Goal: Task Accomplishment & Management: Manage account settings

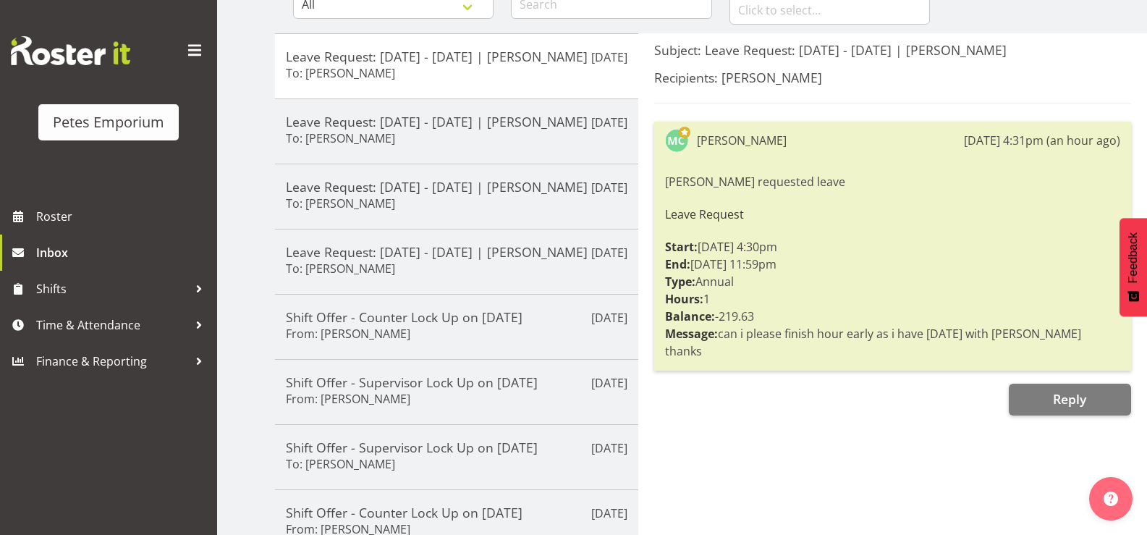
scroll to position [145, 0]
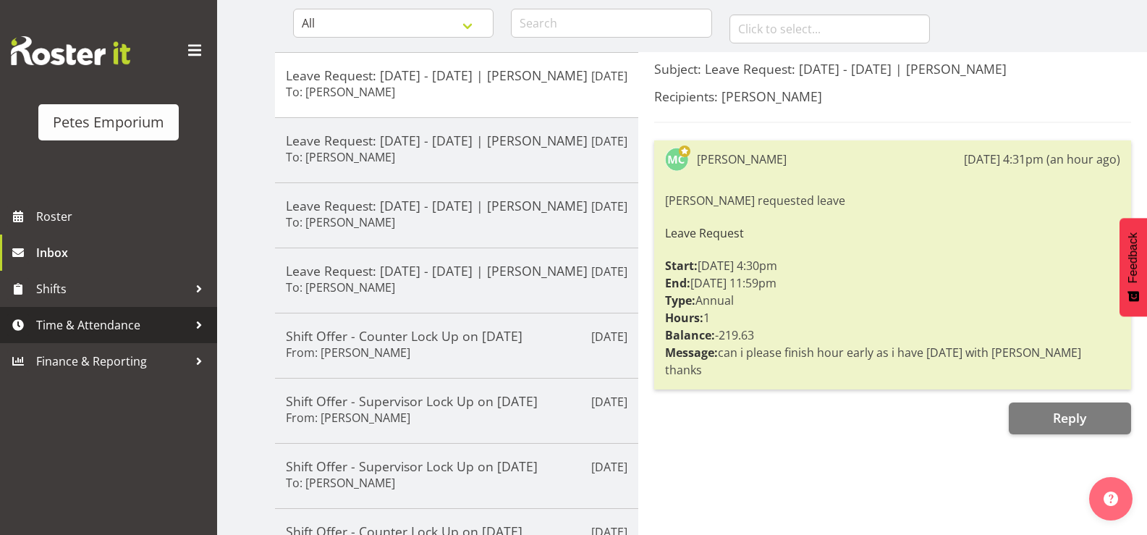
click at [98, 334] on span "Time & Attendance" at bounding box center [112, 325] width 152 height 22
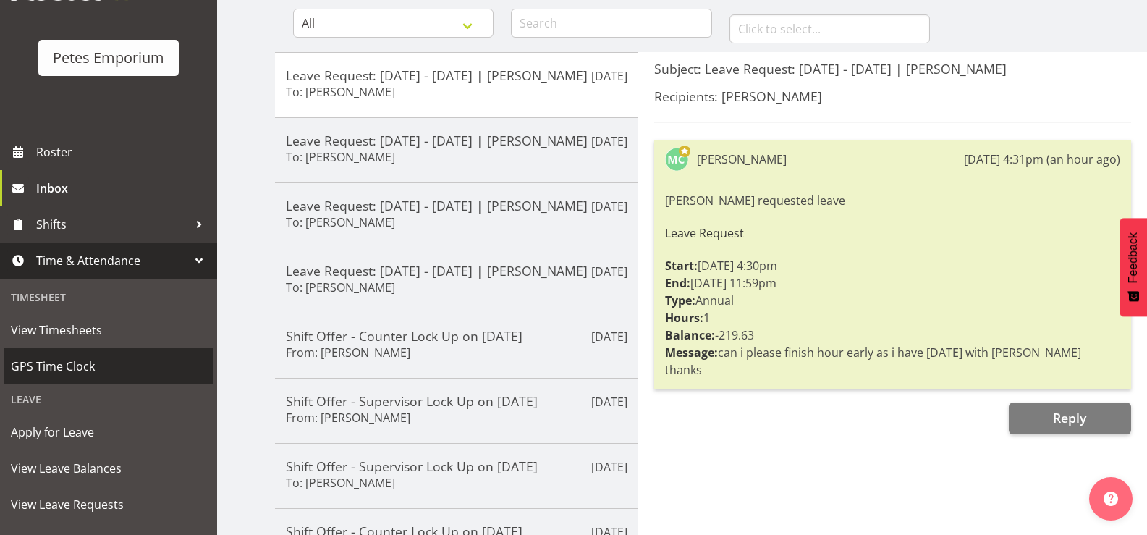
scroll to position [128, 0]
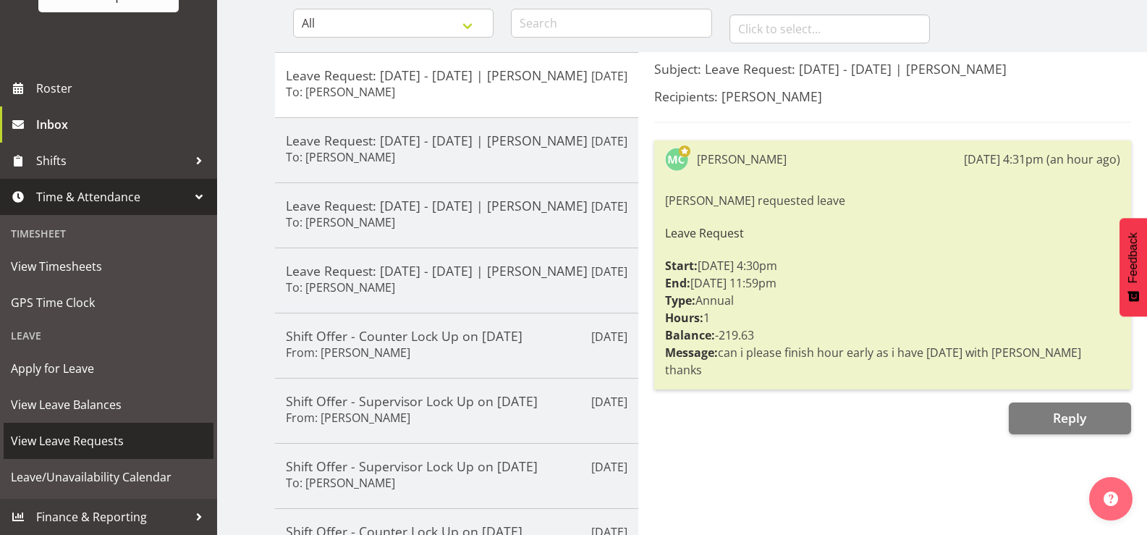
click at [119, 434] on span "View Leave Requests" at bounding box center [108, 441] width 195 height 22
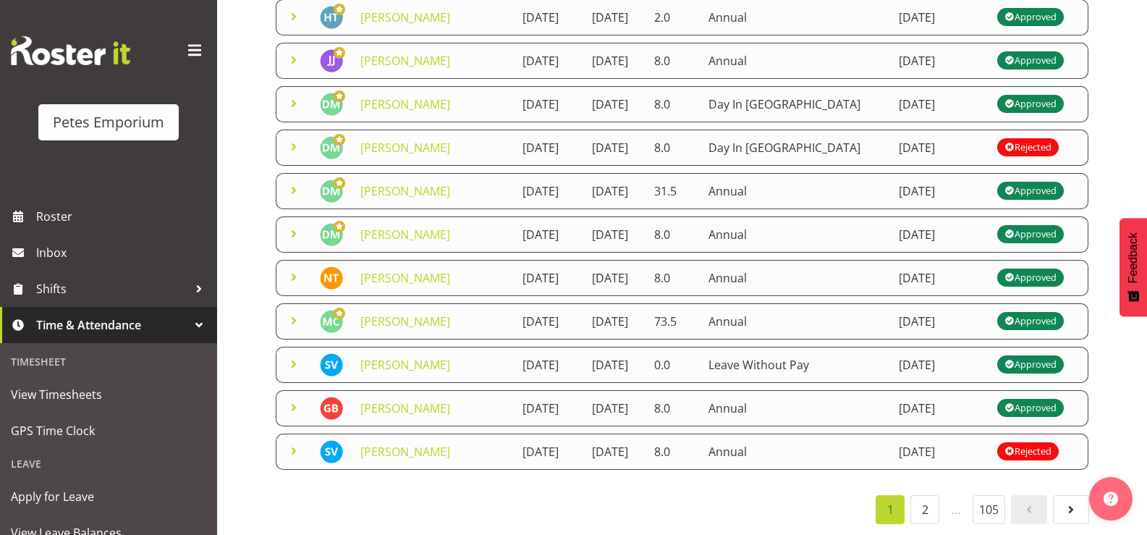
scroll to position [72, 0]
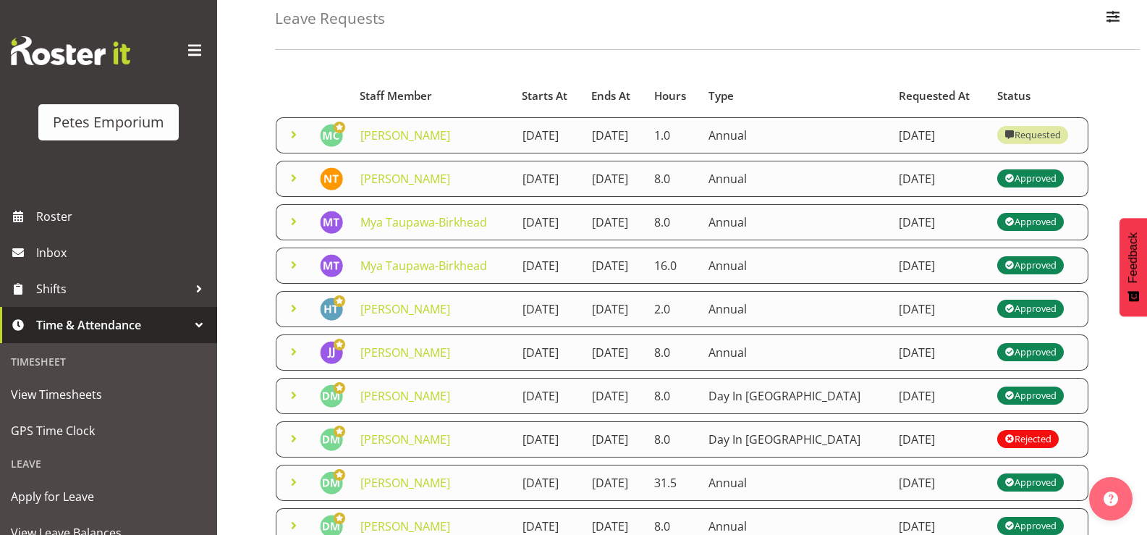
click at [299, 142] on span at bounding box center [293, 134] width 17 height 17
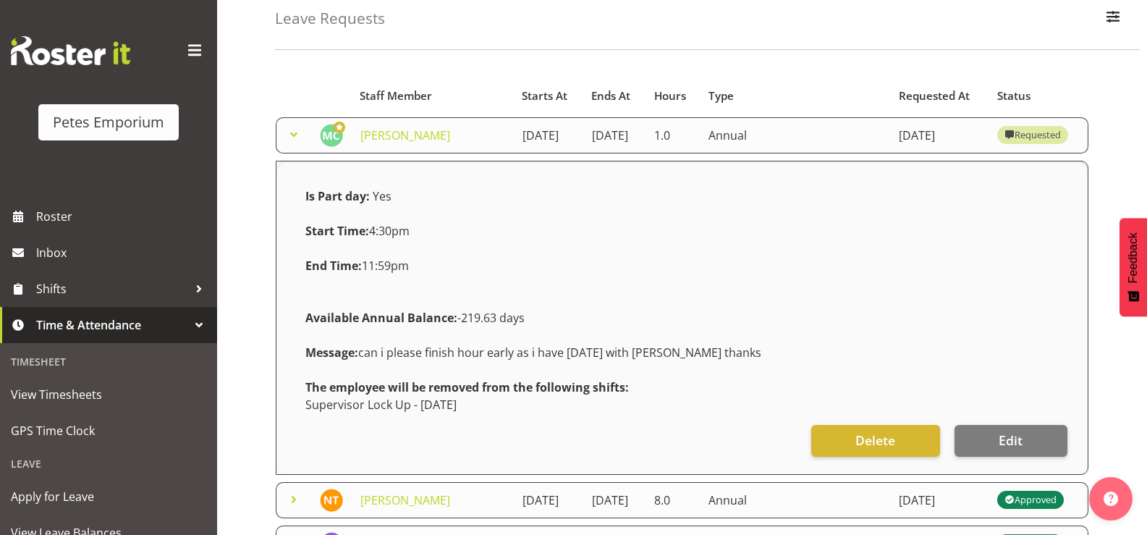
click at [291, 137] on span at bounding box center [293, 134] width 17 height 17
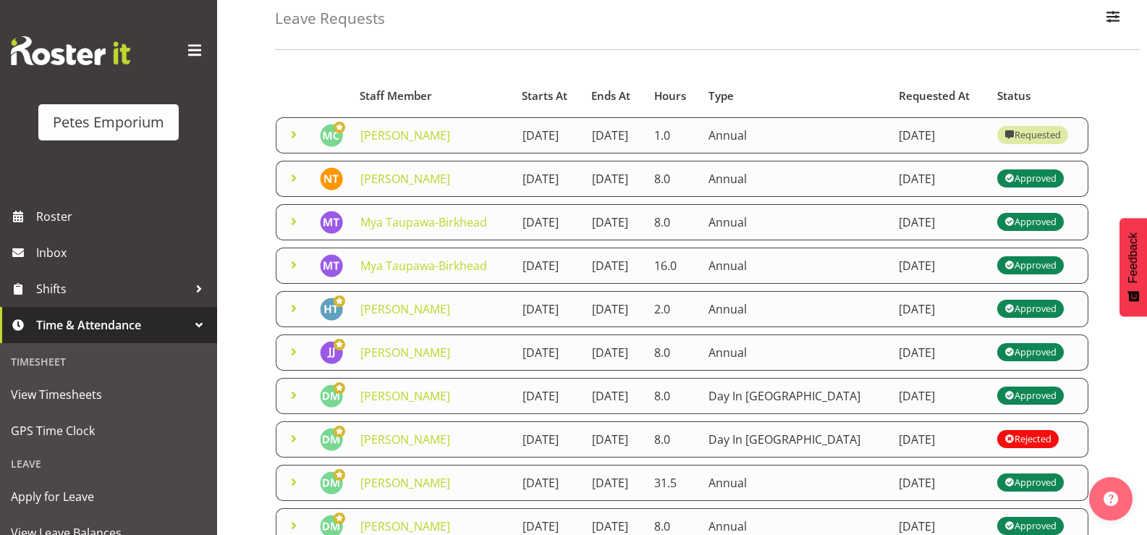
click at [288, 135] on span at bounding box center [293, 134] width 17 height 17
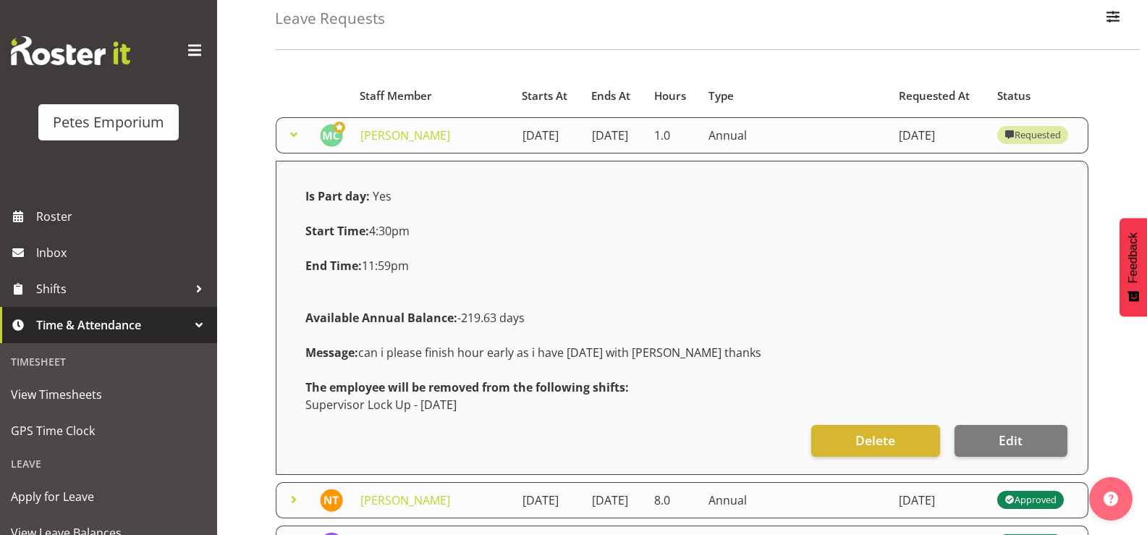
click at [292, 139] on span at bounding box center [293, 134] width 17 height 17
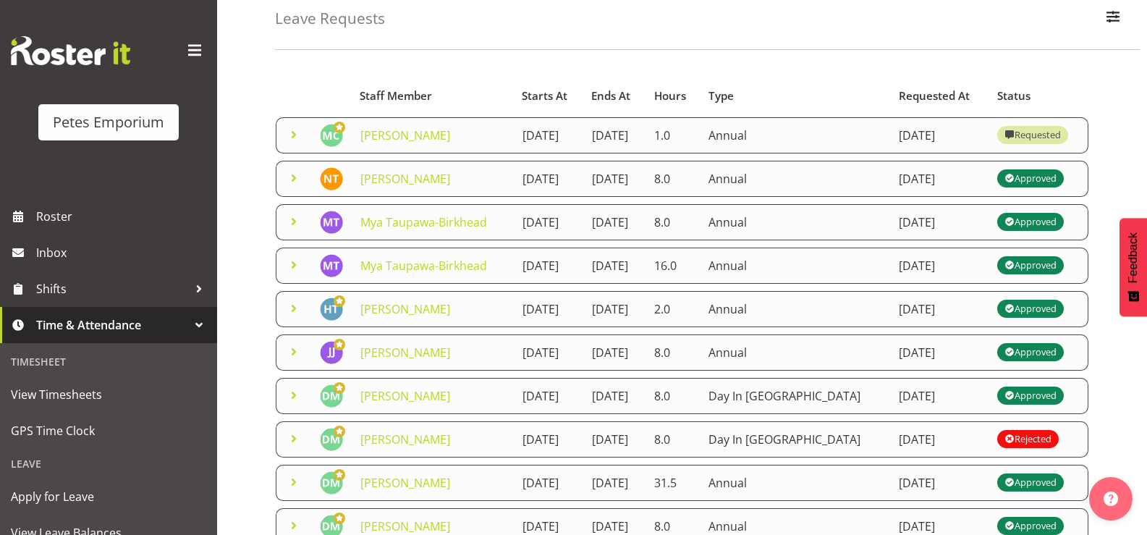
click at [300, 142] on span at bounding box center [293, 134] width 17 height 17
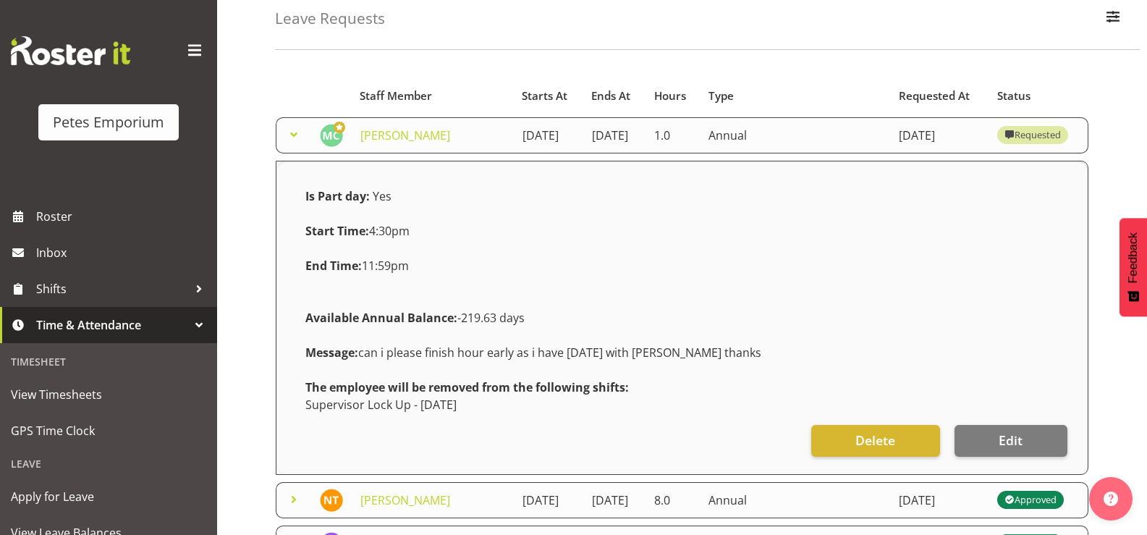
click at [290, 138] on span at bounding box center [293, 134] width 17 height 17
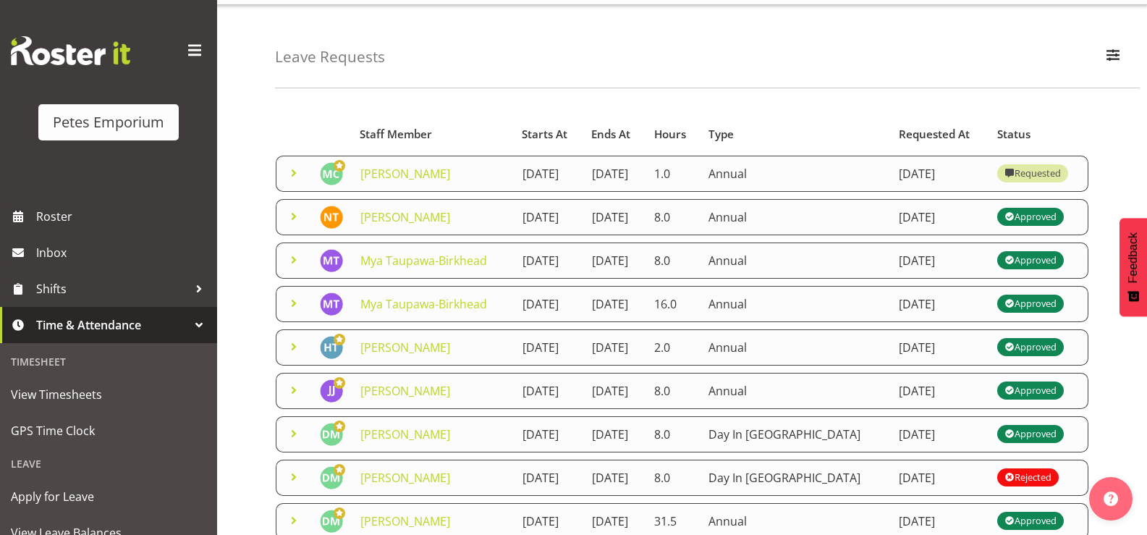
scroll to position [0, 0]
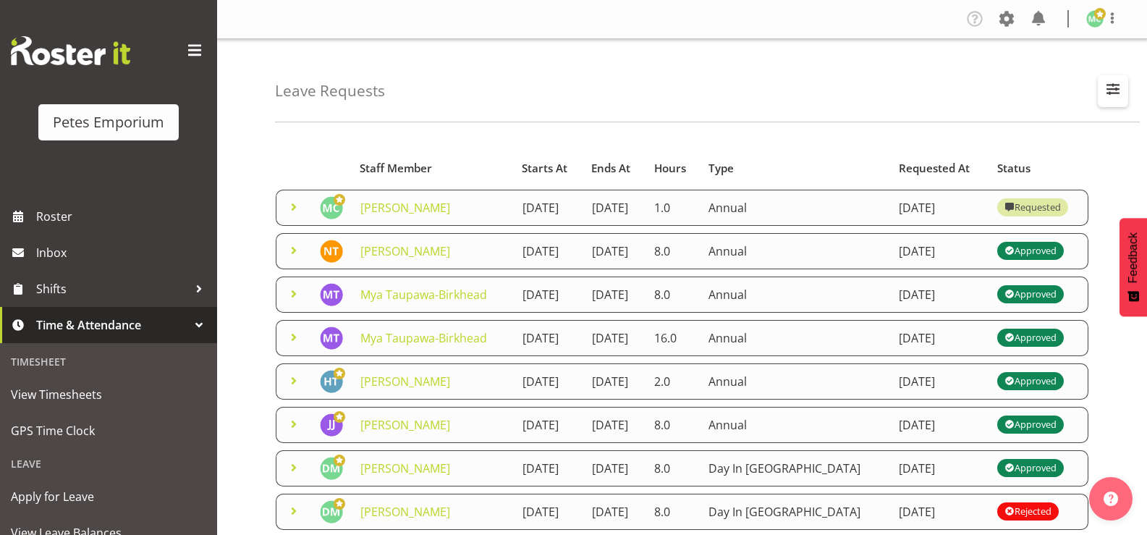
click at [1114, 92] on span "button" at bounding box center [1113, 89] width 19 height 19
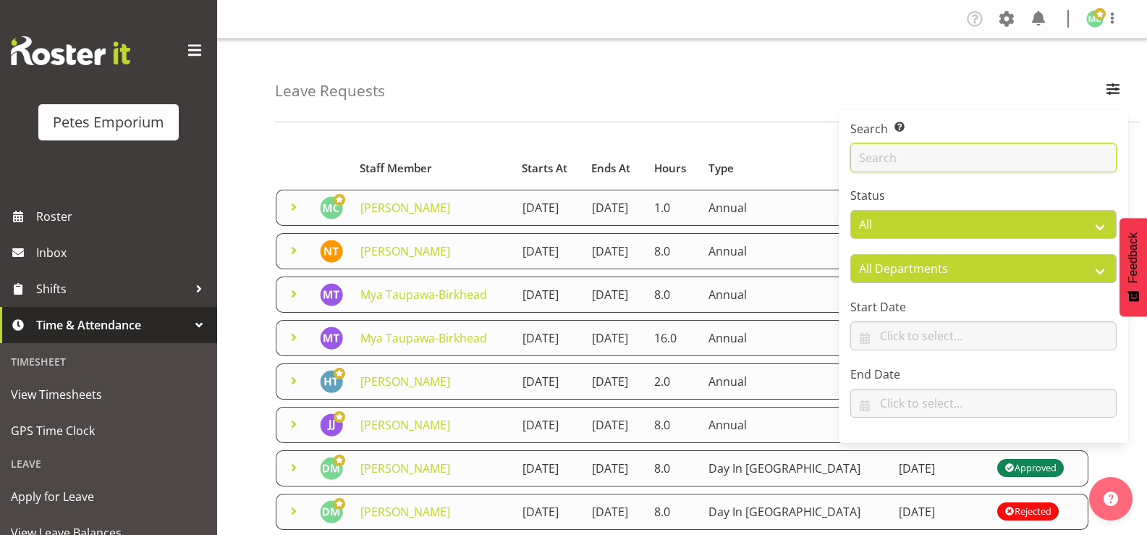
click at [953, 164] on input "text" at bounding box center [984, 157] width 266 height 29
type input "melissa"
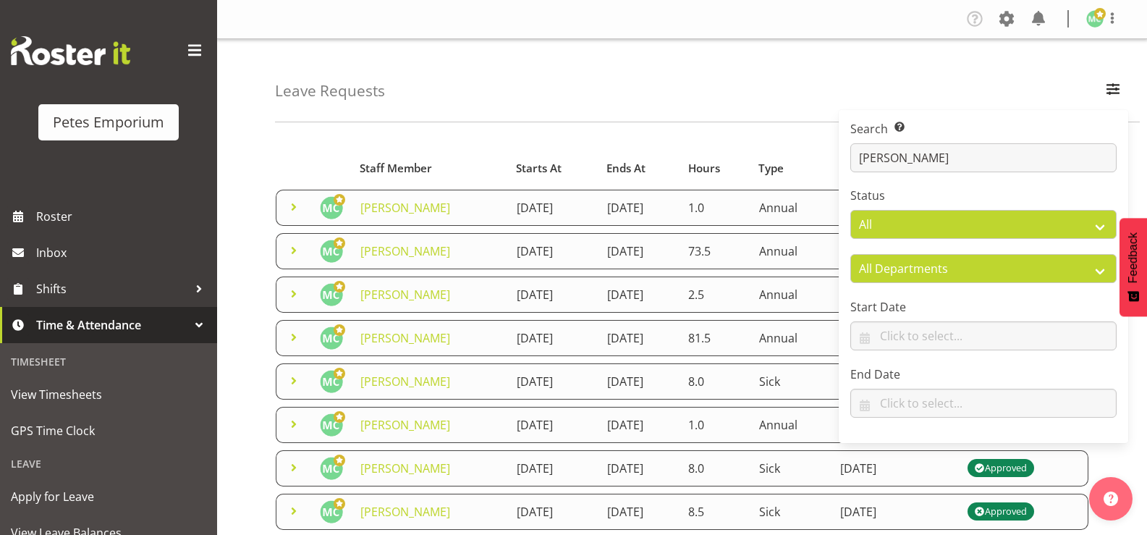
click at [610, 140] on div "Starts At Type Requested At Status Staff Member Starts At Ends At Hours Type Re…" at bounding box center [711, 516] width 872 height 766
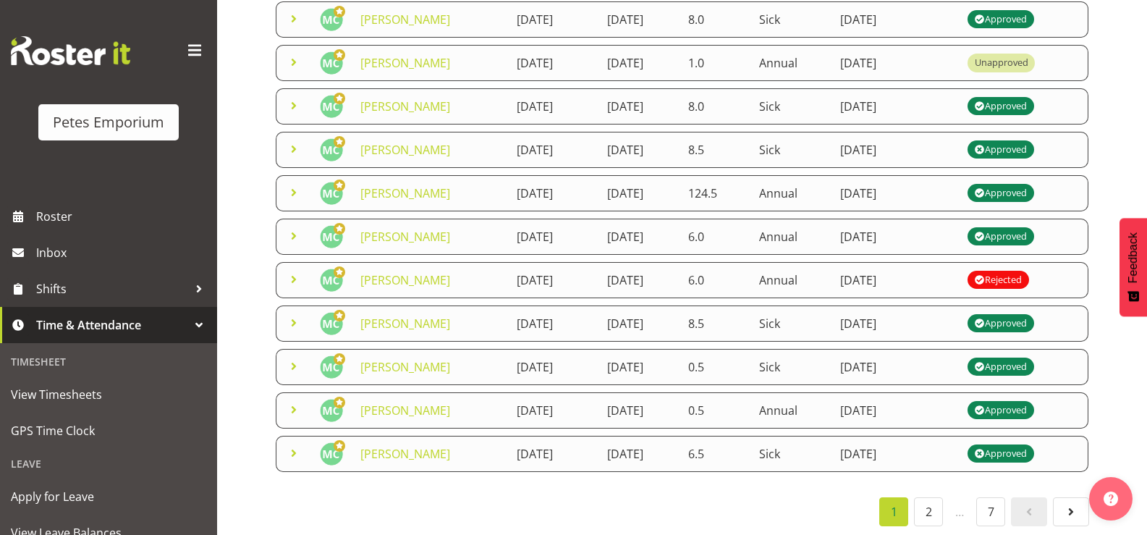
scroll to position [375, 0]
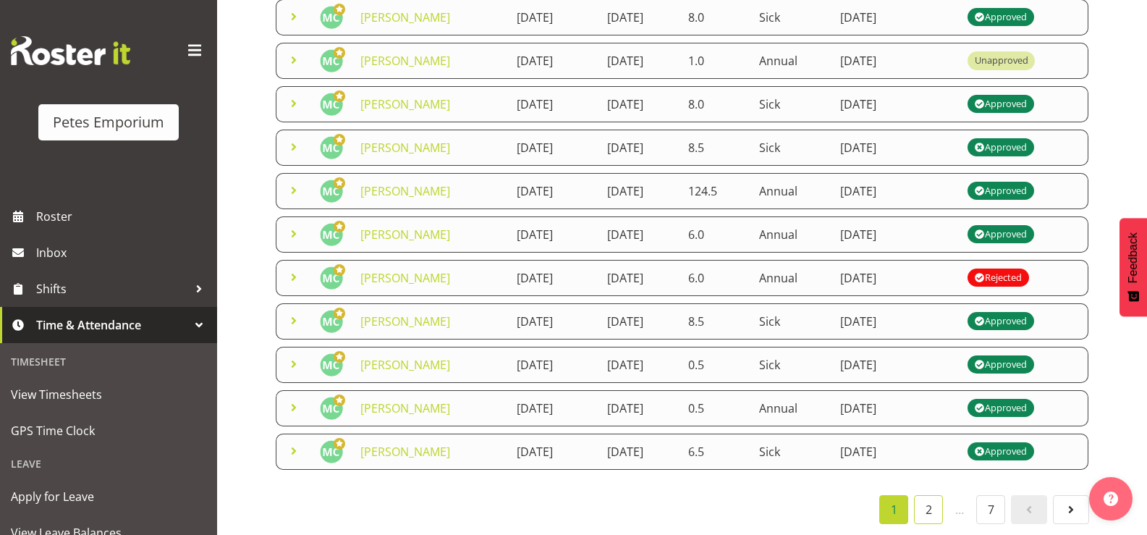
click at [926, 495] on link "2" at bounding box center [928, 509] width 29 height 29
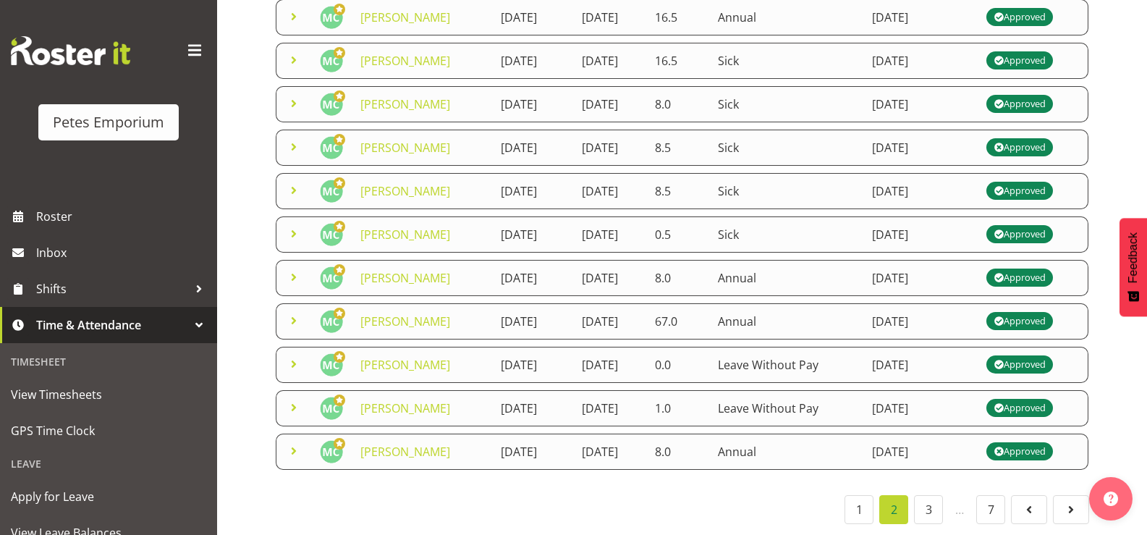
scroll to position [549, 0]
click at [295, 399] on span at bounding box center [293, 407] width 17 height 17
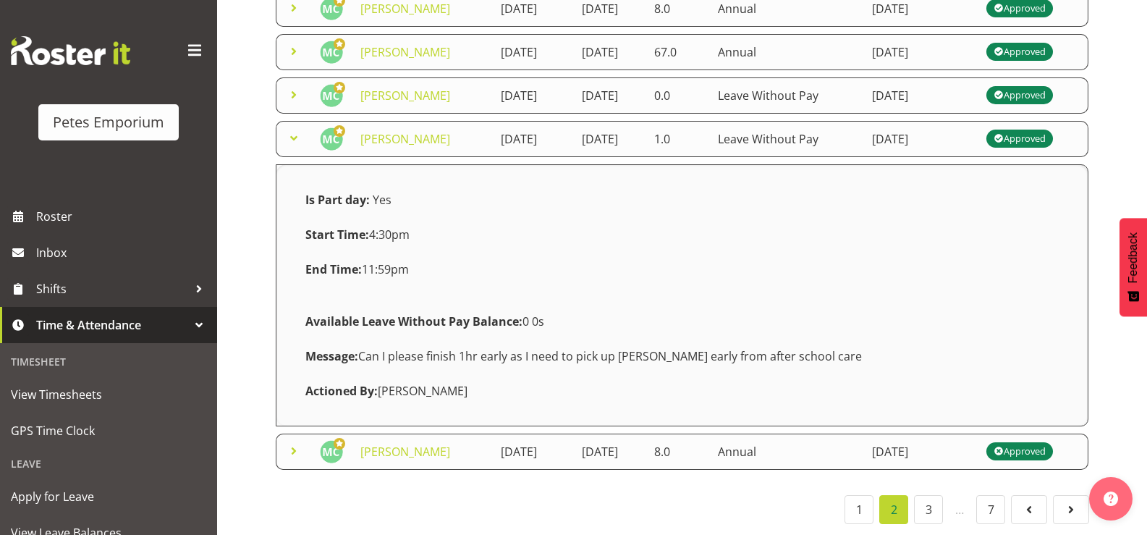
scroll to position [693, 0]
click at [292, 147] on span at bounding box center [293, 138] width 17 height 17
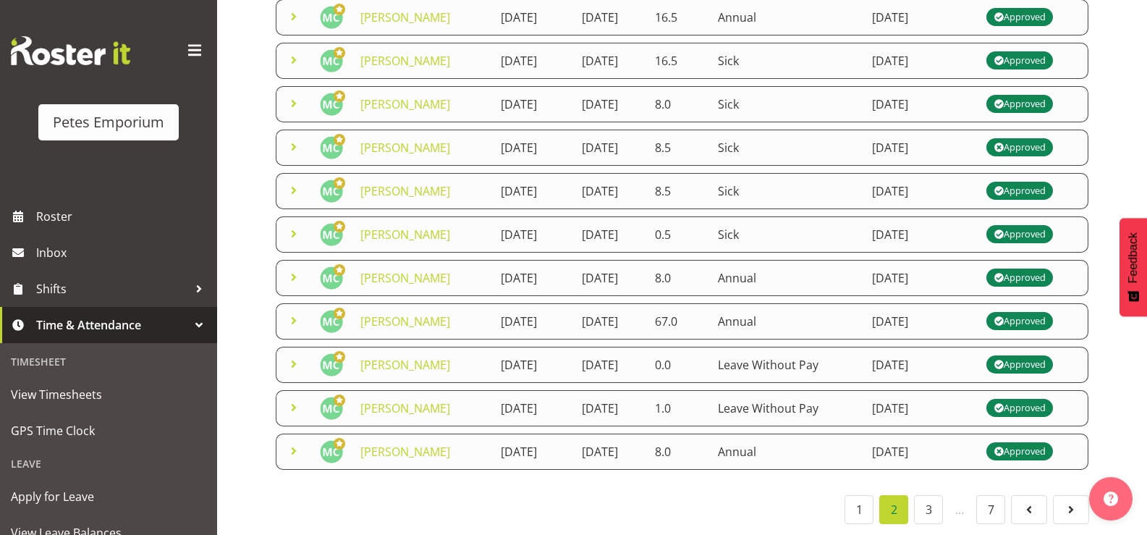
scroll to position [549, 0]
click at [286, 442] on span at bounding box center [293, 450] width 17 height 17
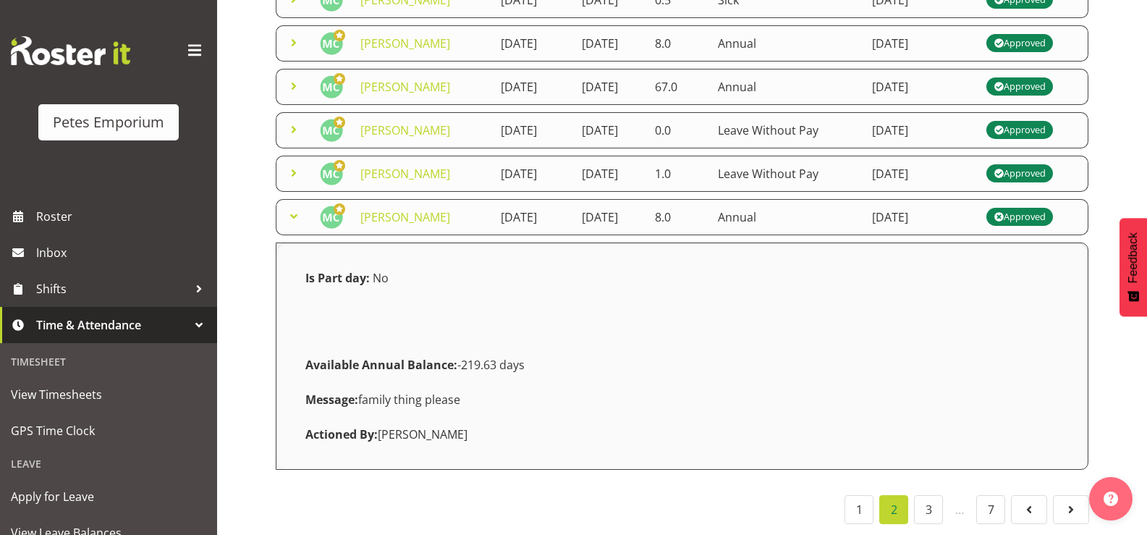
click at [298, 225] on span at bounding box center [293, 216] width 17 height 17
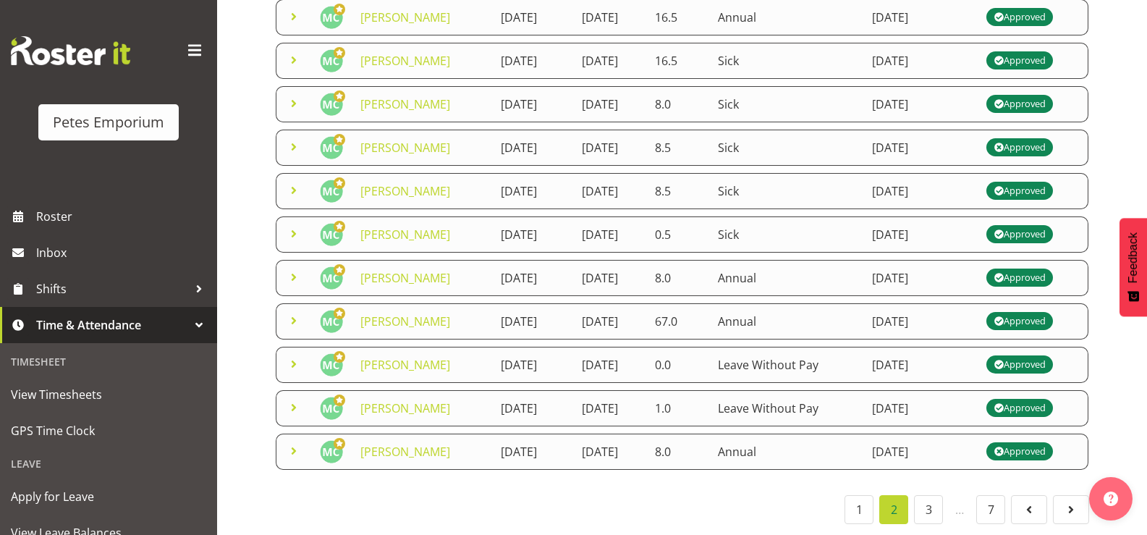
click at [298, 355] on span at bounding box center [293, 363] width 17 height 17
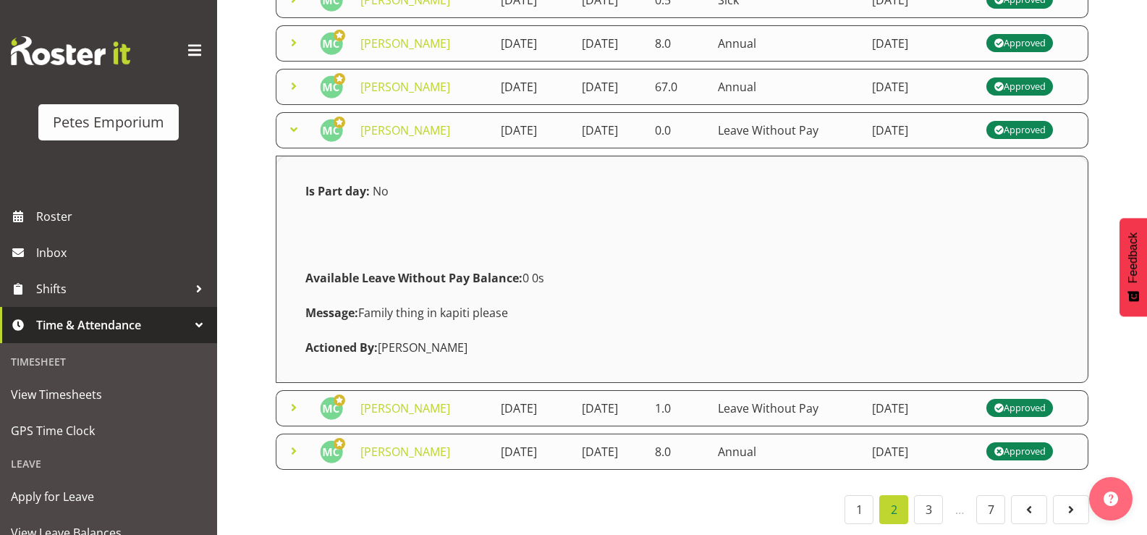
click at [295, 138] on span at bounding box center [293, 129] width 17 height 17
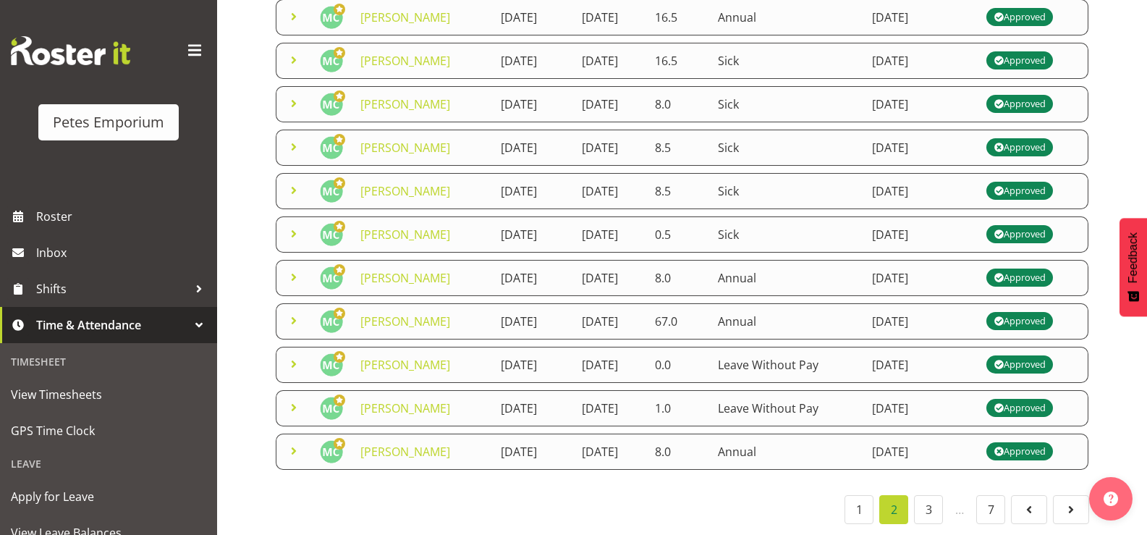
scroll to position [549, 0]
click at [300, 269] on span at bounding box center [293, 277] width 17 height 17
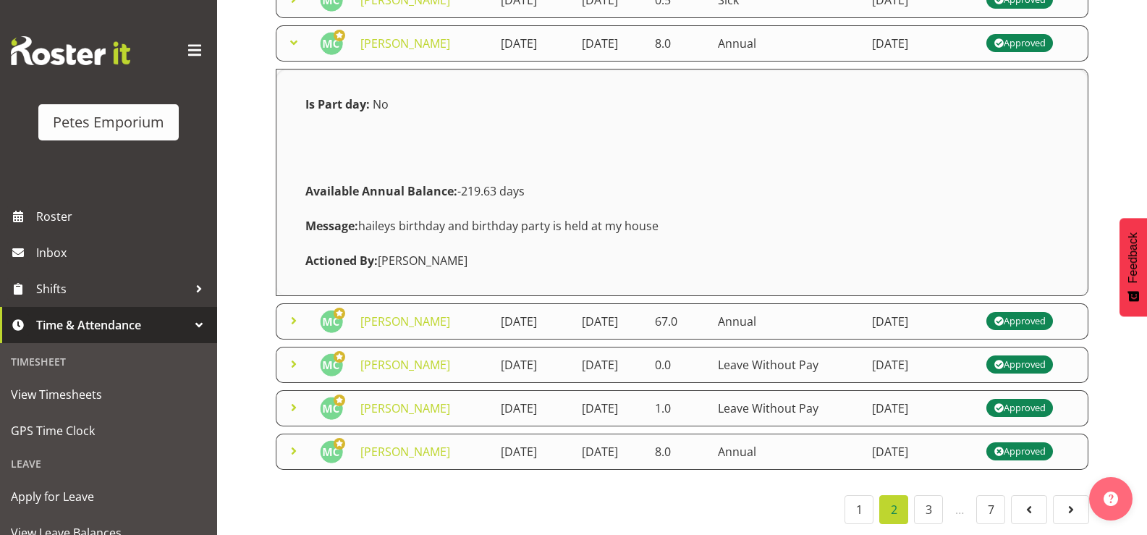
click at [292, 51] on span at bounding box center [293, 42] width 17 height 17
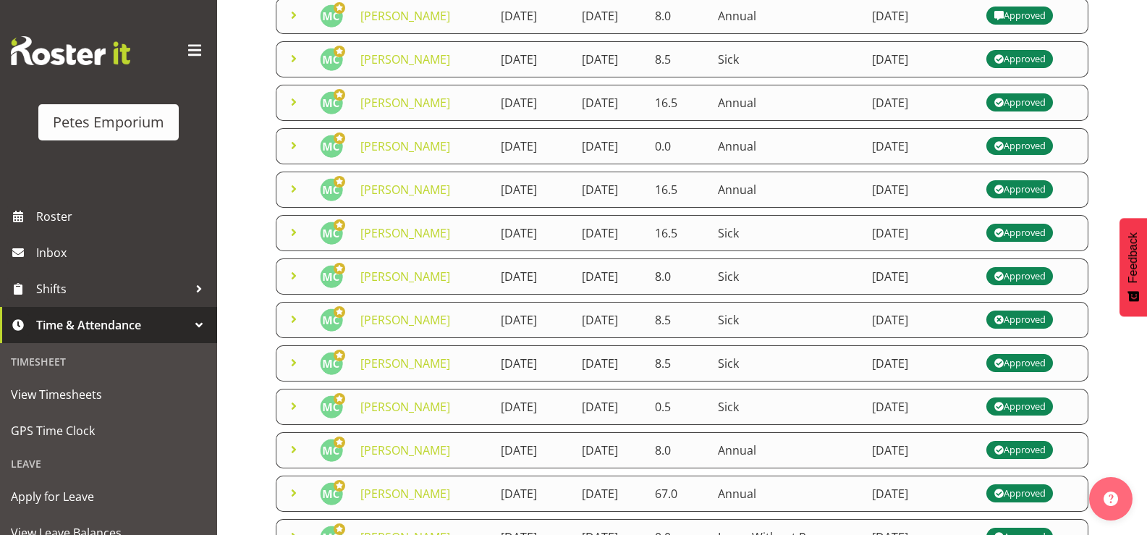
scroll to position [217, 0]
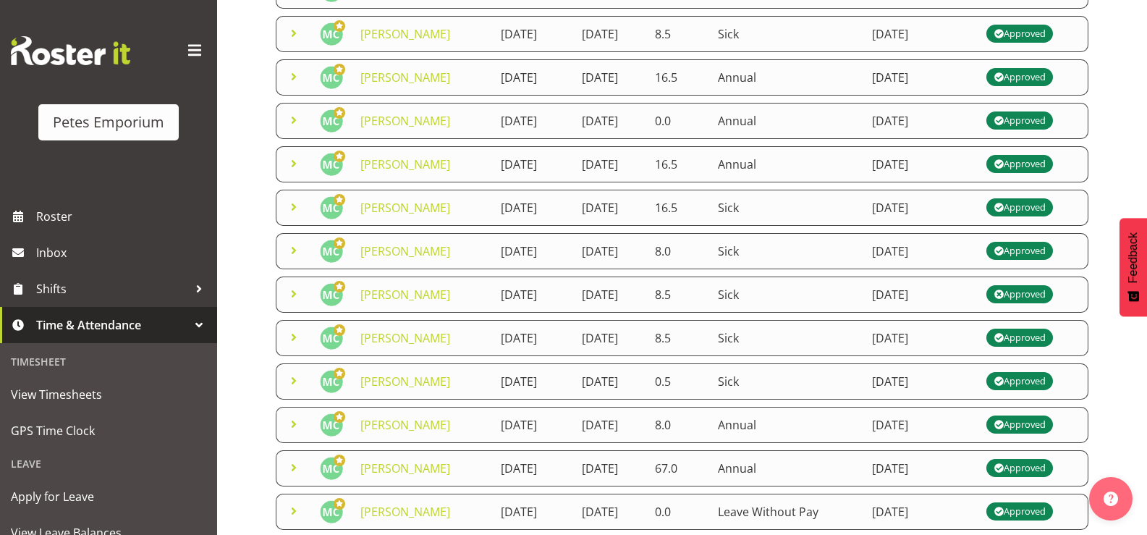
click at [301, 346] on span at bounding box center [293, 337] width 17 height 17
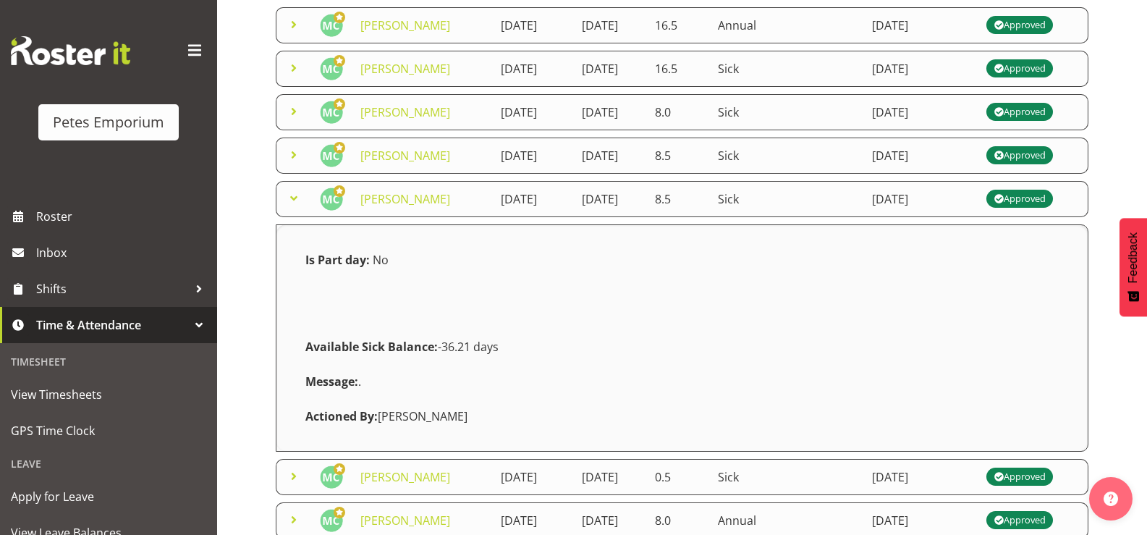
scroll to position [362, 0]
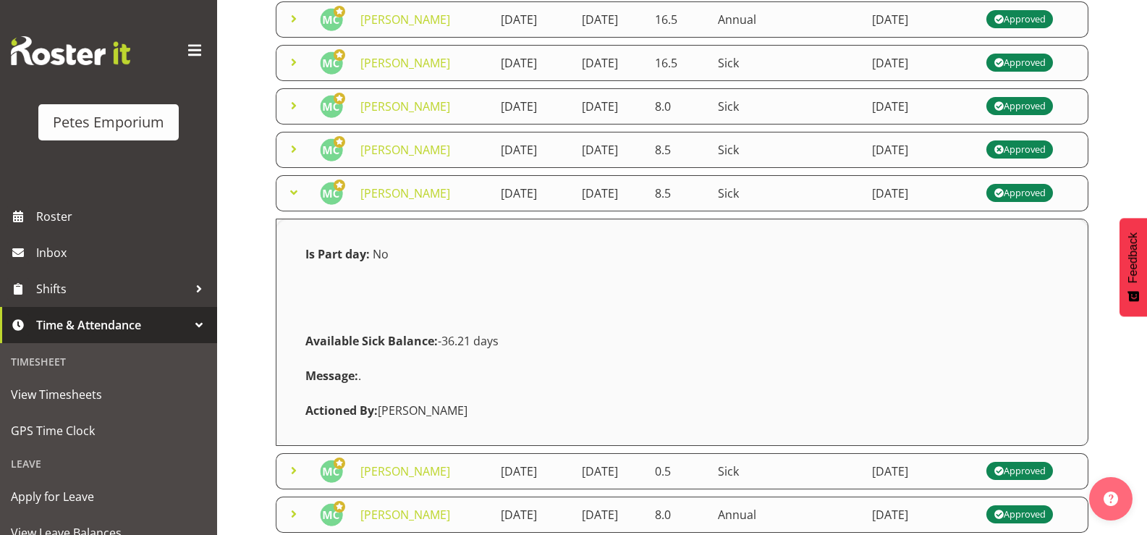
click at [296, 158] on span at bounding box center [293, 148] width 17 height 17
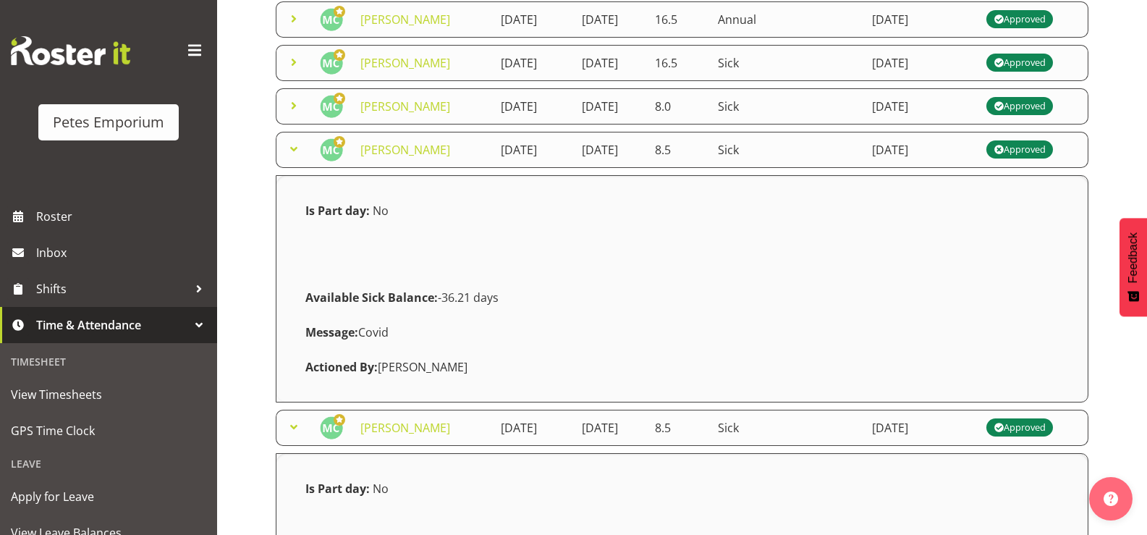
click at [292, 114] on span at bounding box center [293, 105] width 17 height 17
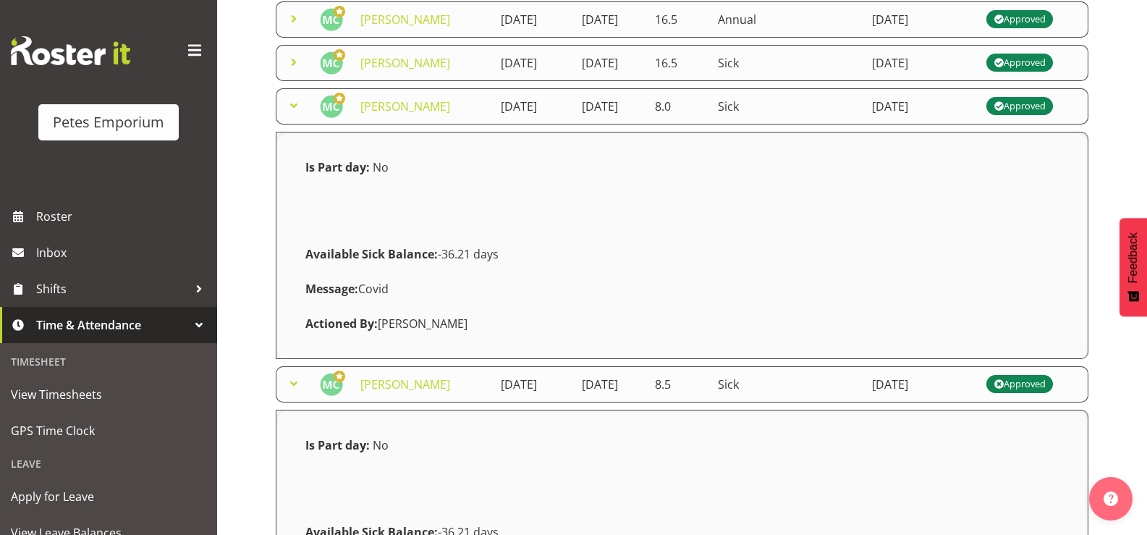
click at [297, 71] on span at bounding box center [293, 62] width 17 height 17
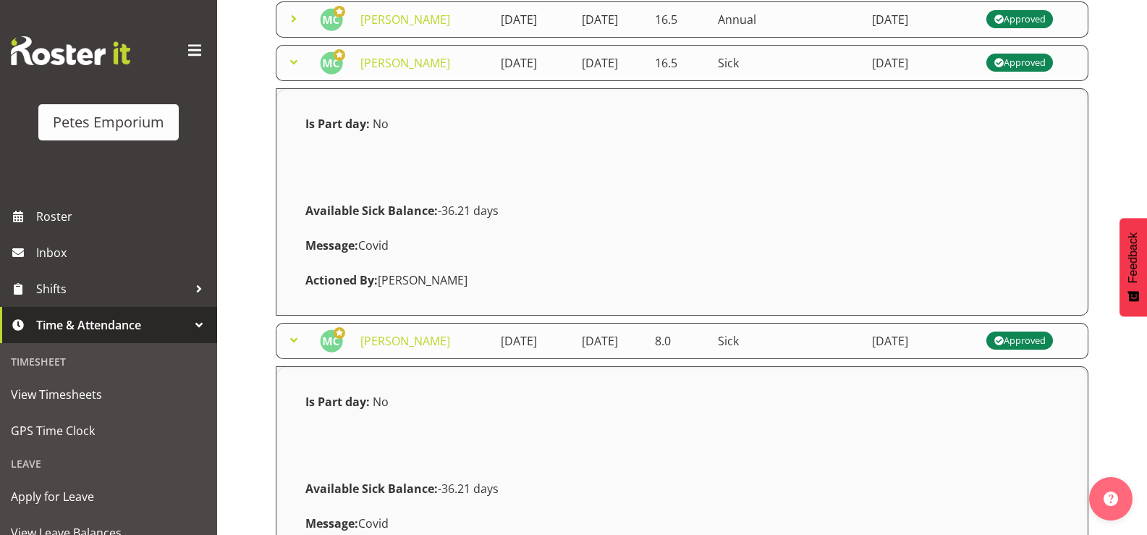
click at [298, 28] on span at bounding box center [293, 18] width 17 height 17
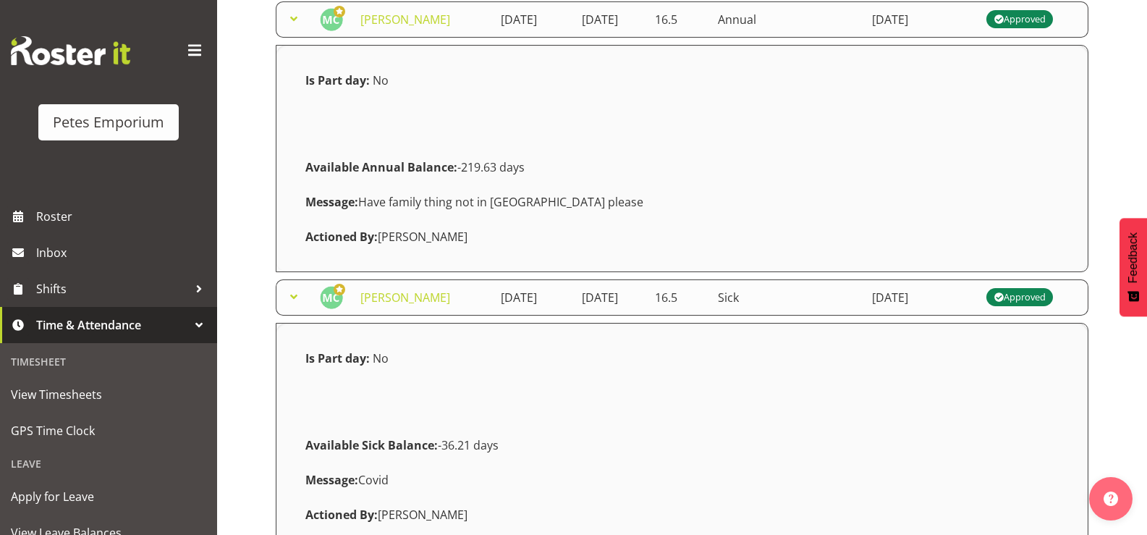
click at [295, 28] on span at bounding box center [293, 18] width 17 height 17
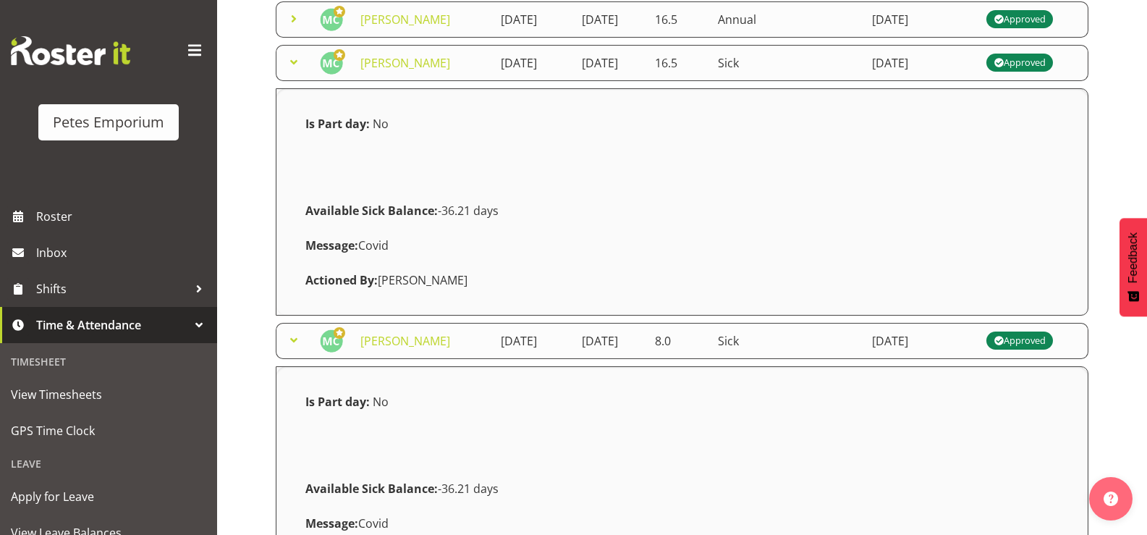
click at [295, 71] on span at bounding box center [293, 62] width 17 height 17
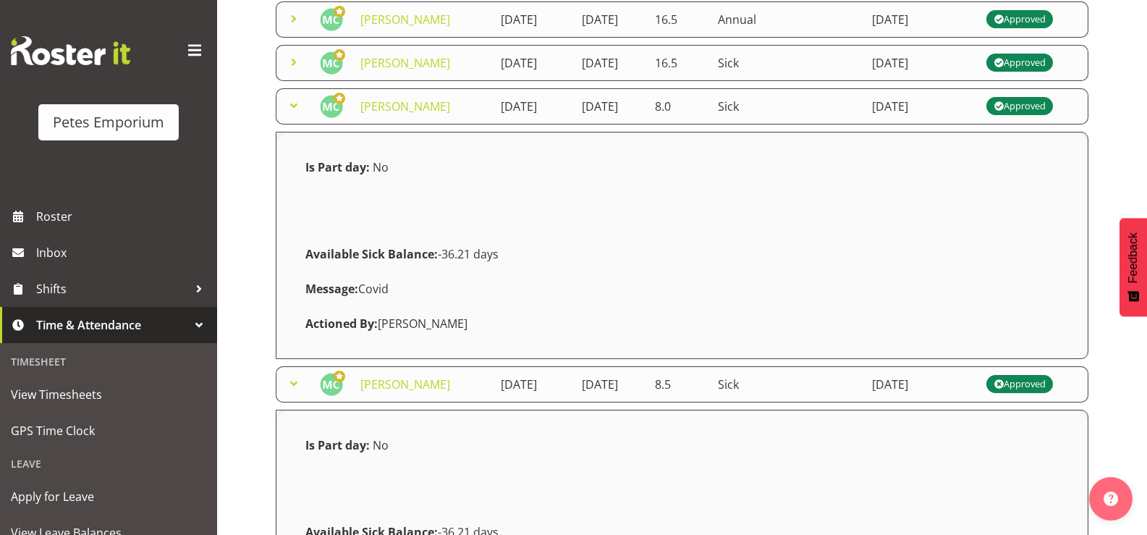
click at [299, 114] on span at bounding box center [293, 105] width 17 height 17
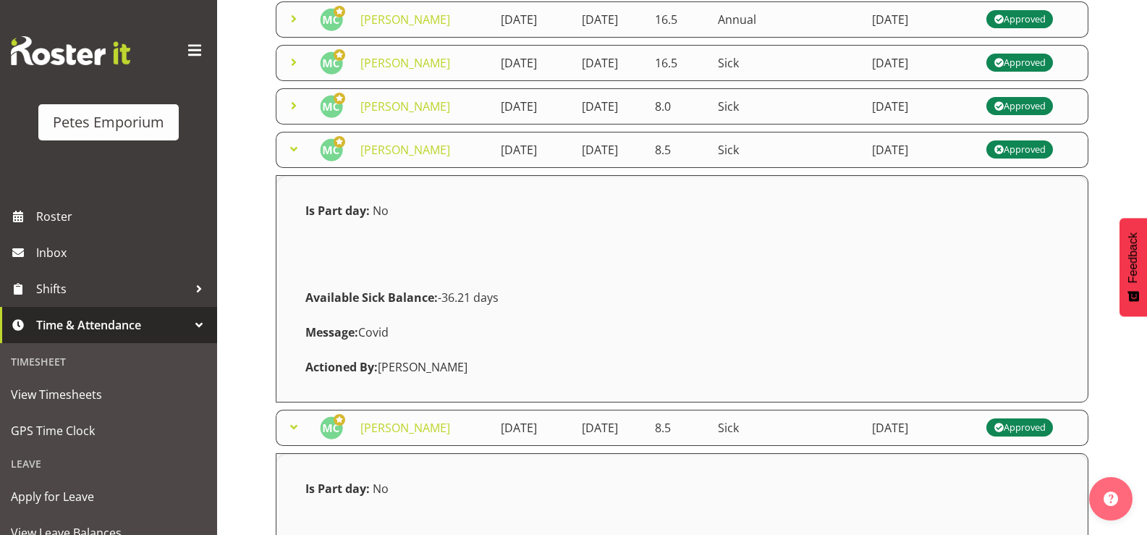
click at [301, 158] on span at bounding box center [293, 148] width 17 height 17
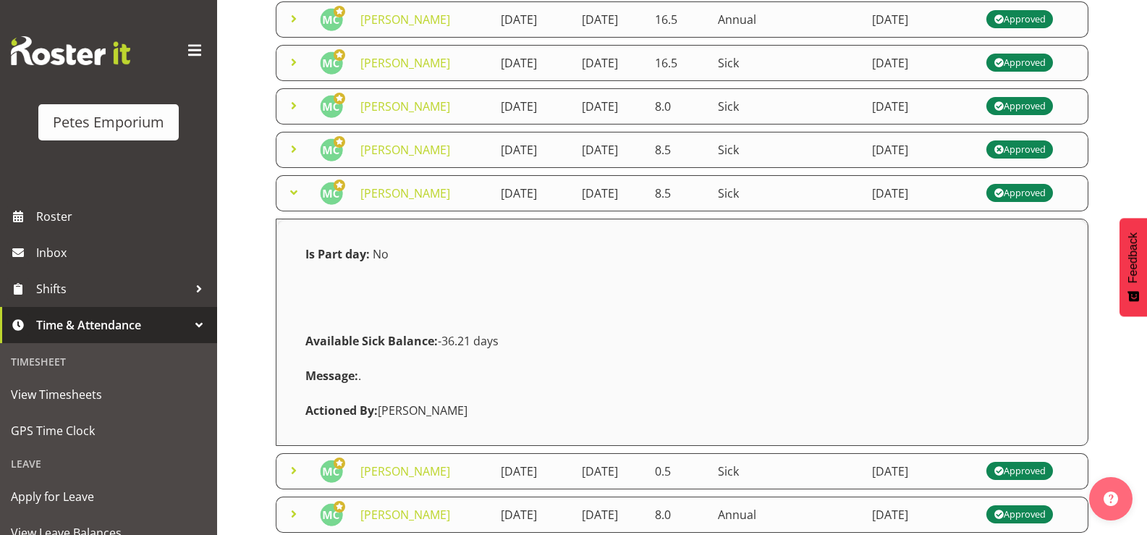
click at [298, 201] on span at bounding box center [293, 192] width 17 height 17
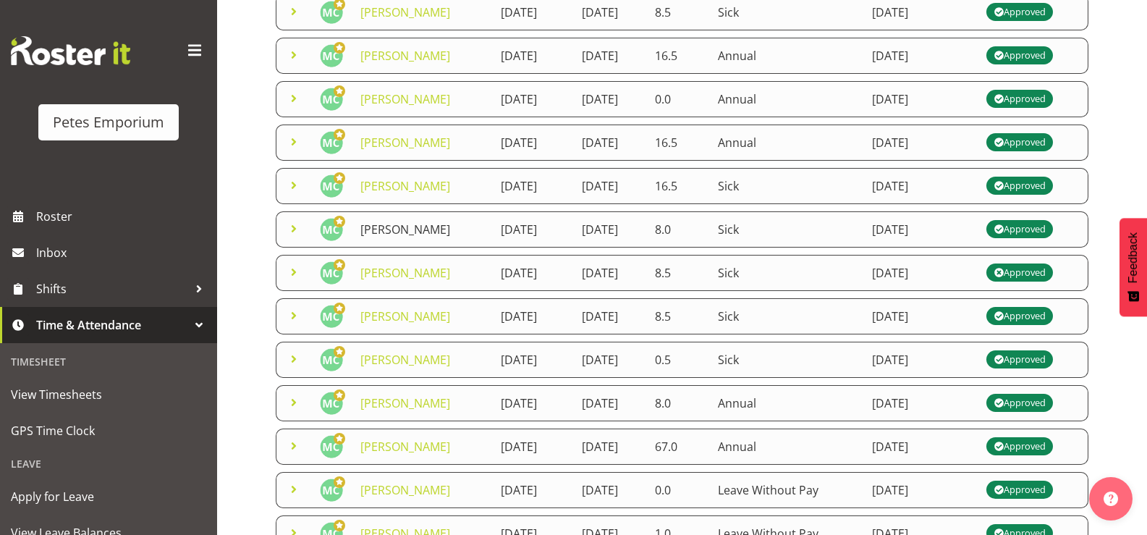
scroll to position [217, 0]
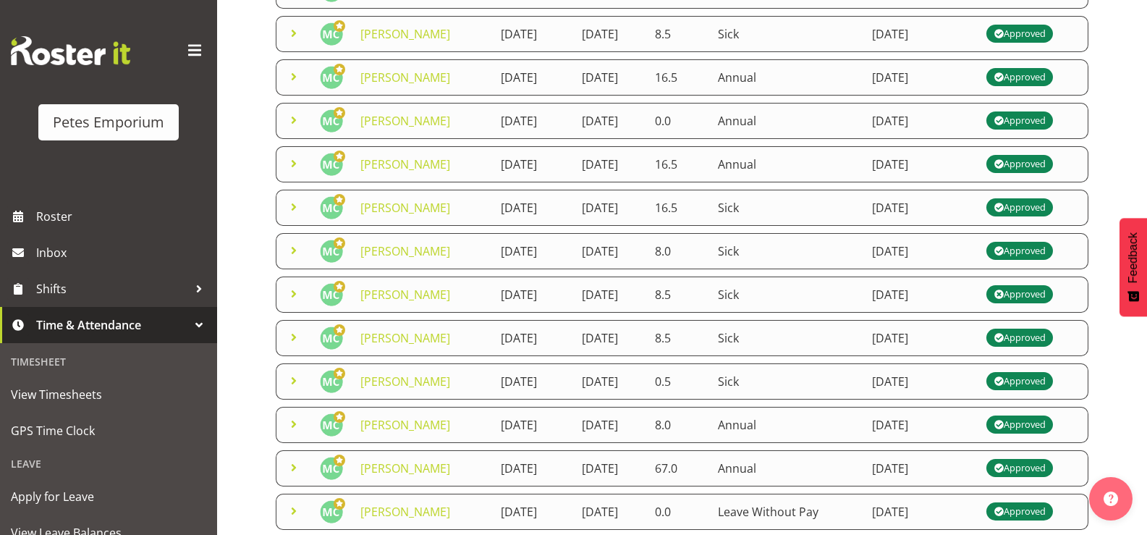
click at [294, 172] on span at bounding box center [293, 163] width 17 height 17
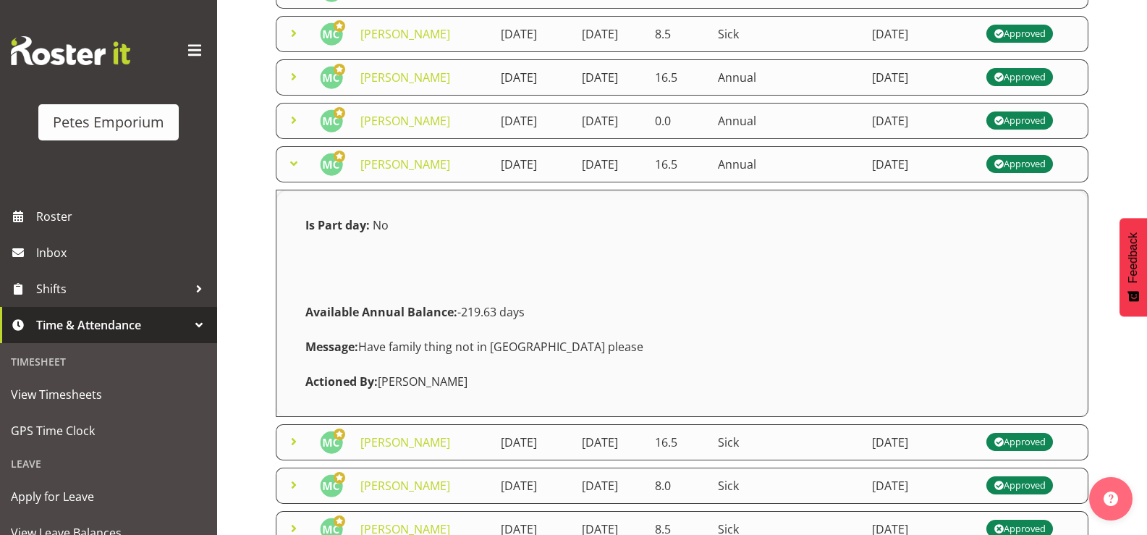
click at [294, 172] on span at bounding box center [293, 163] width 17 height 17
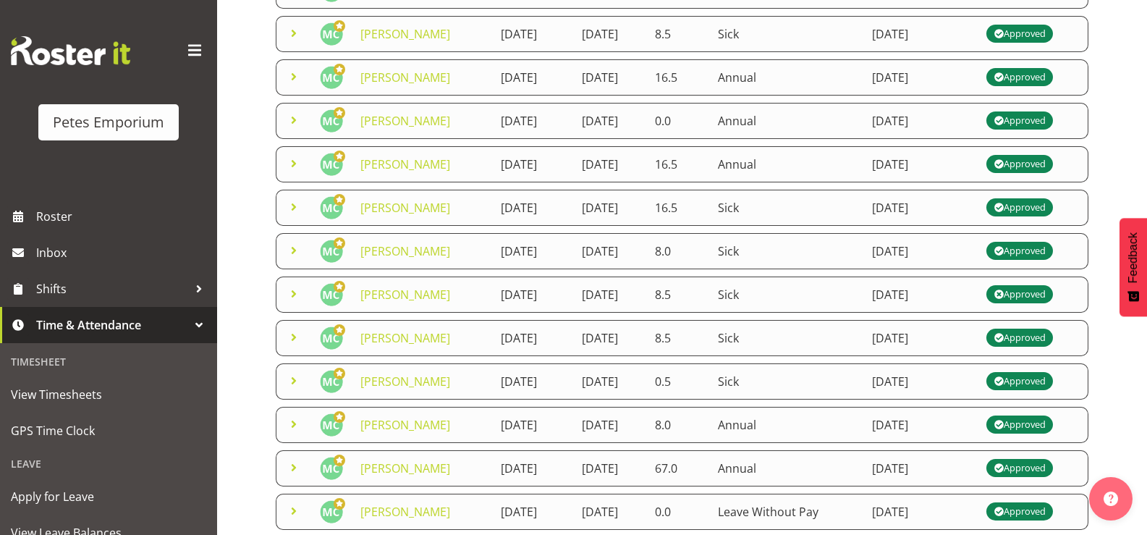
click at [303, 139] on td at bounding box center [293, 121] width 35 height 36
click at [299, 129] on span at bounding box center [293, 119] width 17 height 17
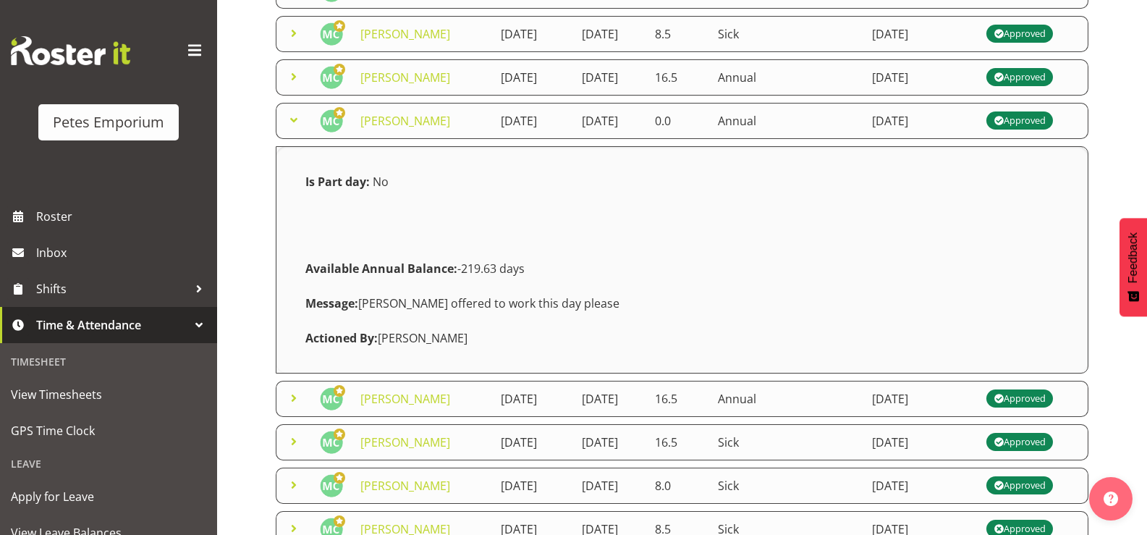
click at [299, 129] on span at bounding box center [293, 119] width 17 height 17
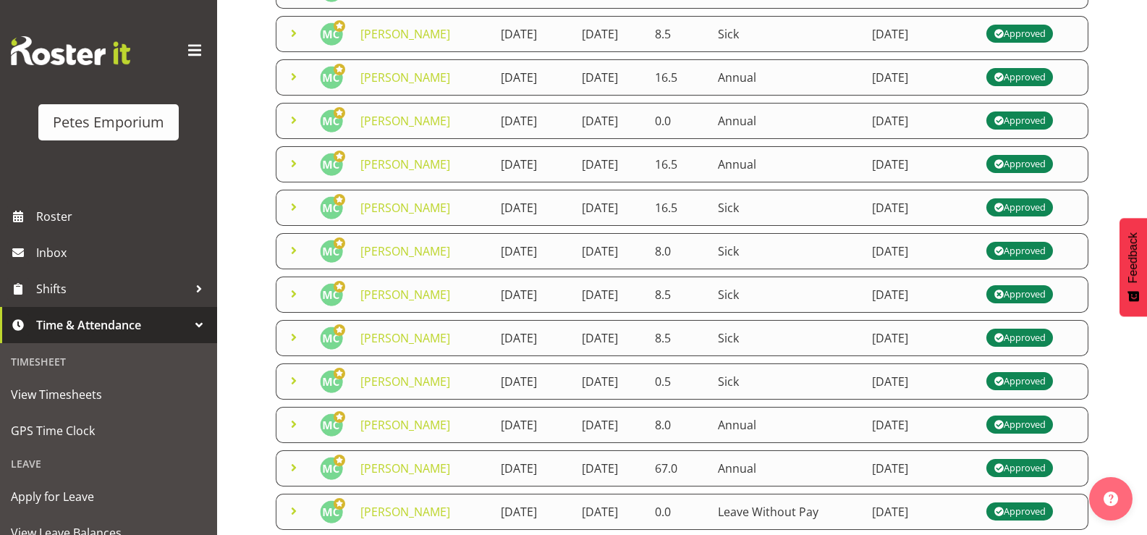
click at [298, 85] on span at bounding box center [293, 76] width 17 height 17
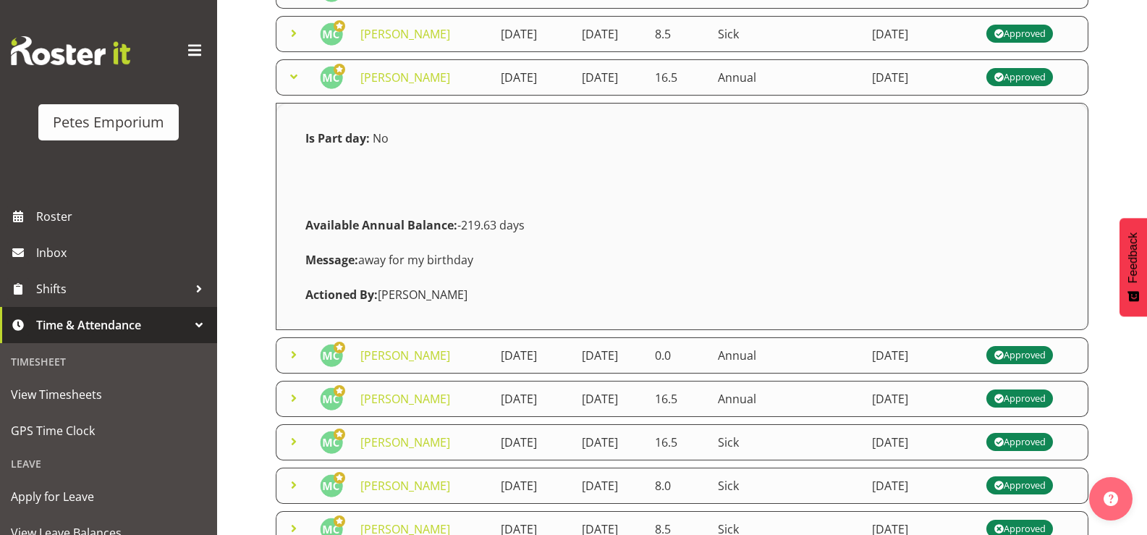
click at [298, 85] on span at bounding box center [293, 76] width 17 height 17
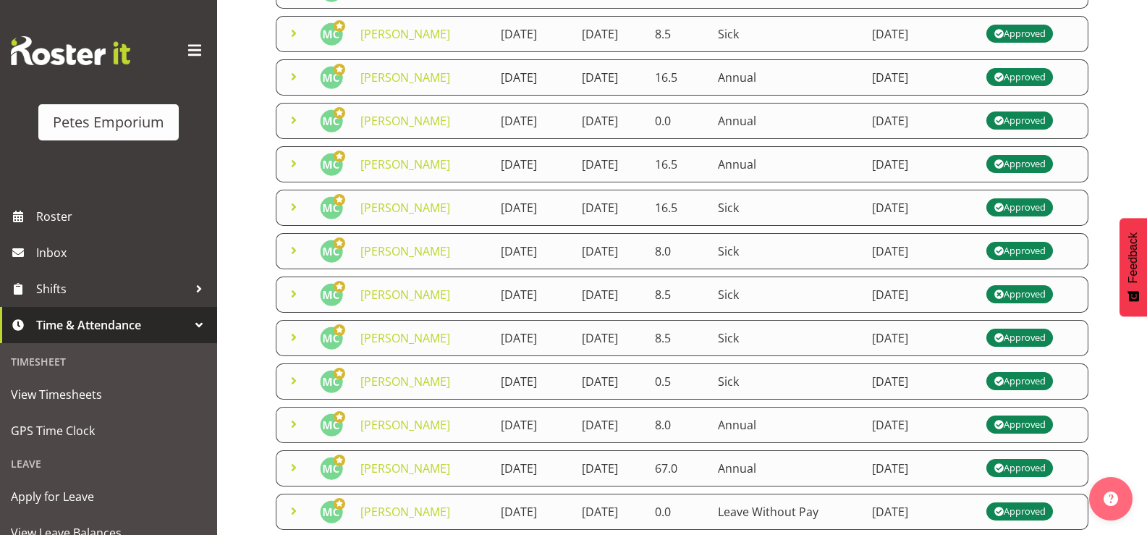
click at [295, 42] on span at bounding box center [293, 33] width 17 height 17
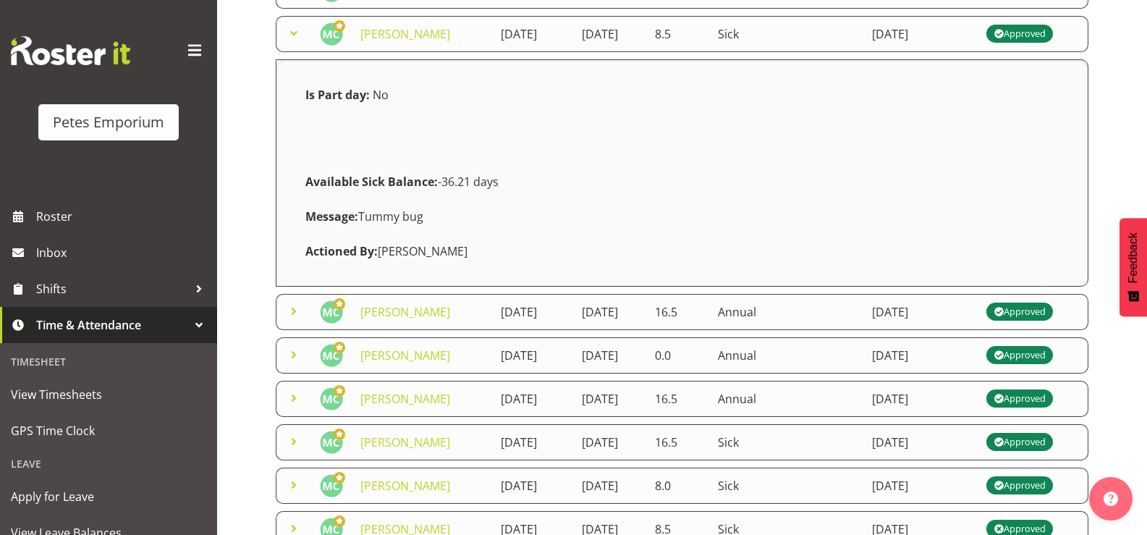
click at [295, 42] on span at bounding box center [293, 33] width 17 height 17
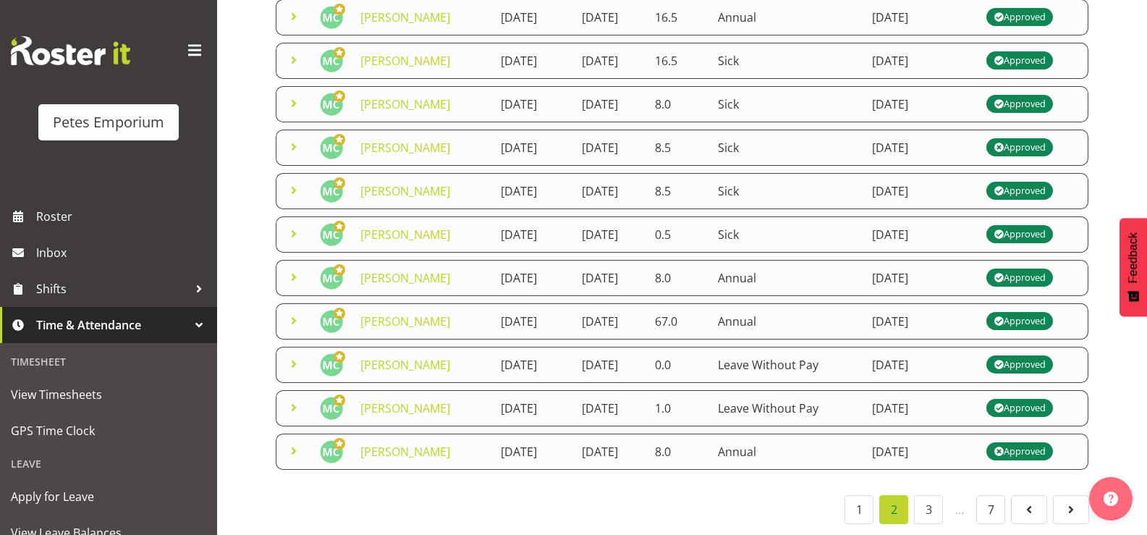
scroll to position [549, 0]
click at [859, 499] on link "1" at bounding box center [859, 509] width 29 height 29
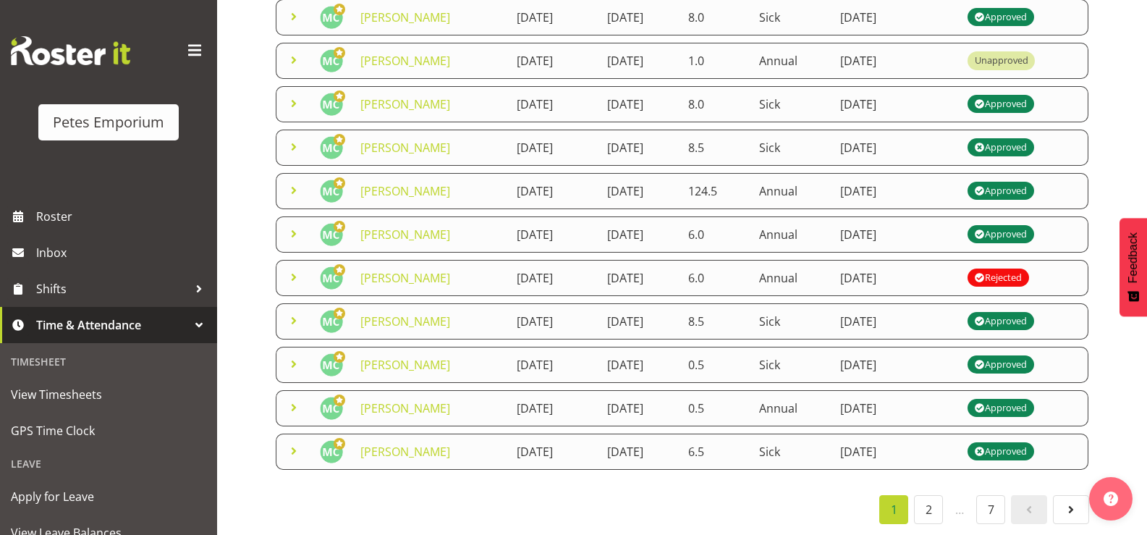
scroll to position [375, 0]
click at [290, 399] on span at bounding box center [293, 407] width 17 height 17
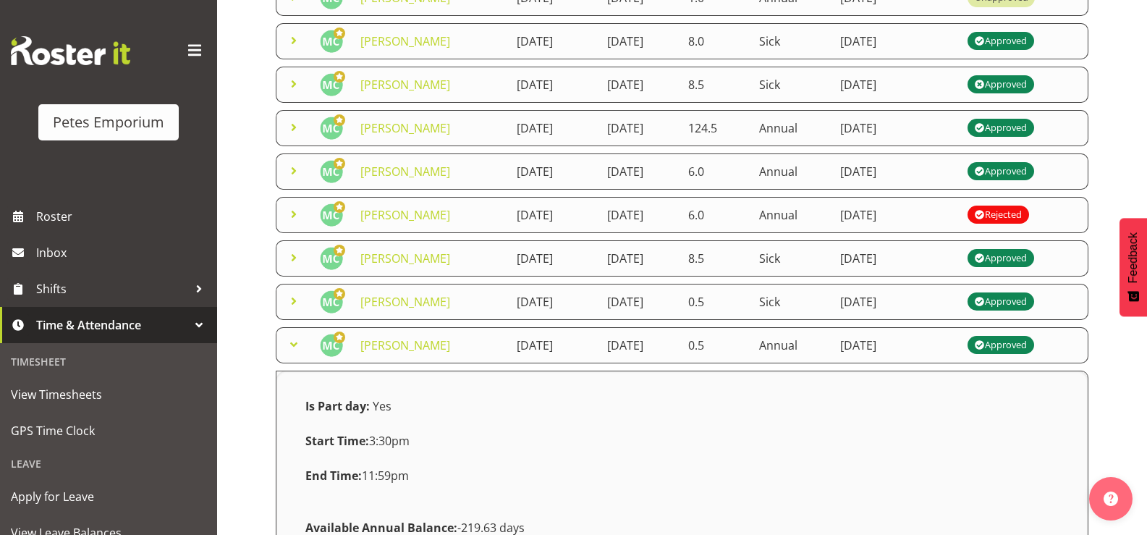
scroll to position [520, 0]
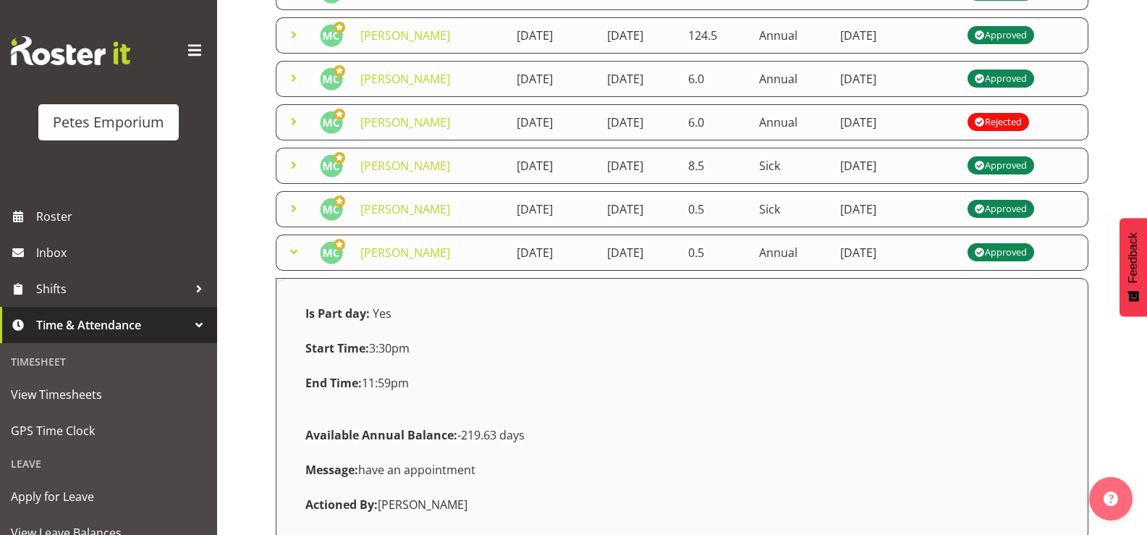
click at [296, 256] on span at bounding box center [293, 251] width 17 height 17
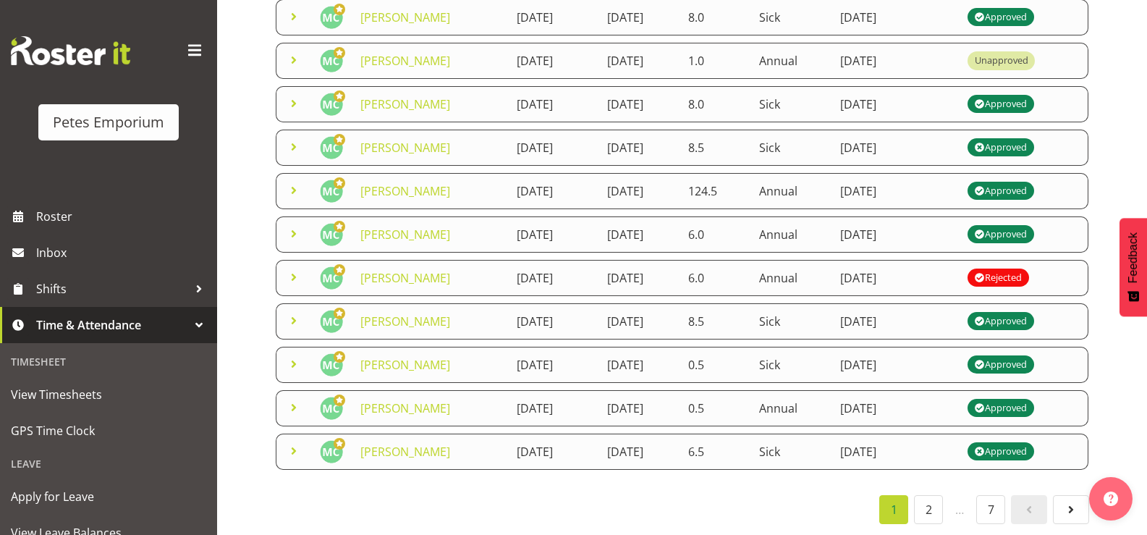
scroll to position [375, 0]
click at [294, 269] on span at bounding box center [293, 277] width 17 height 17
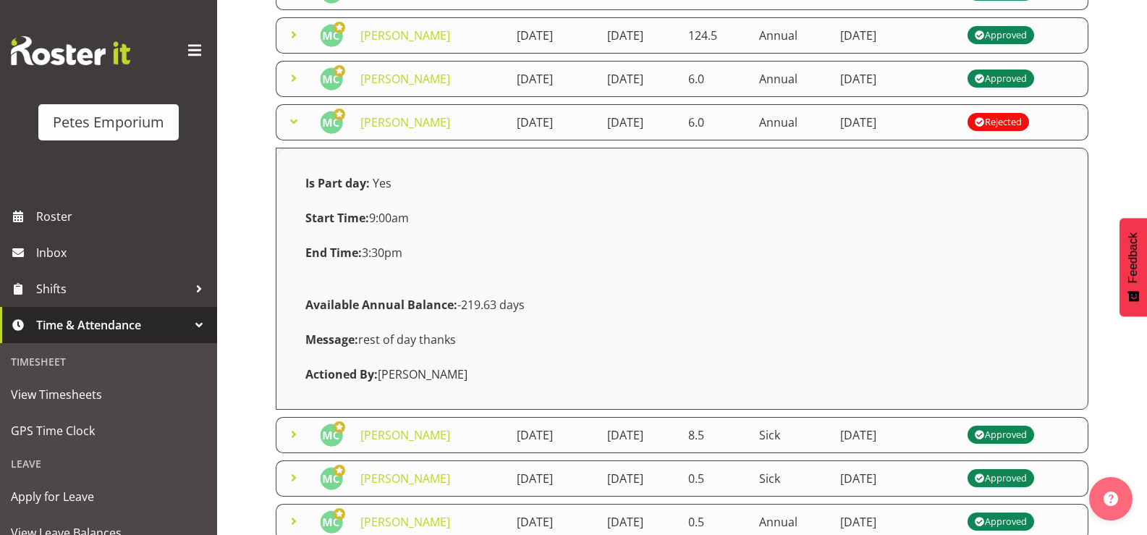
click at [295, 116] on span at bounding box center [293, 121] width 17 height 17
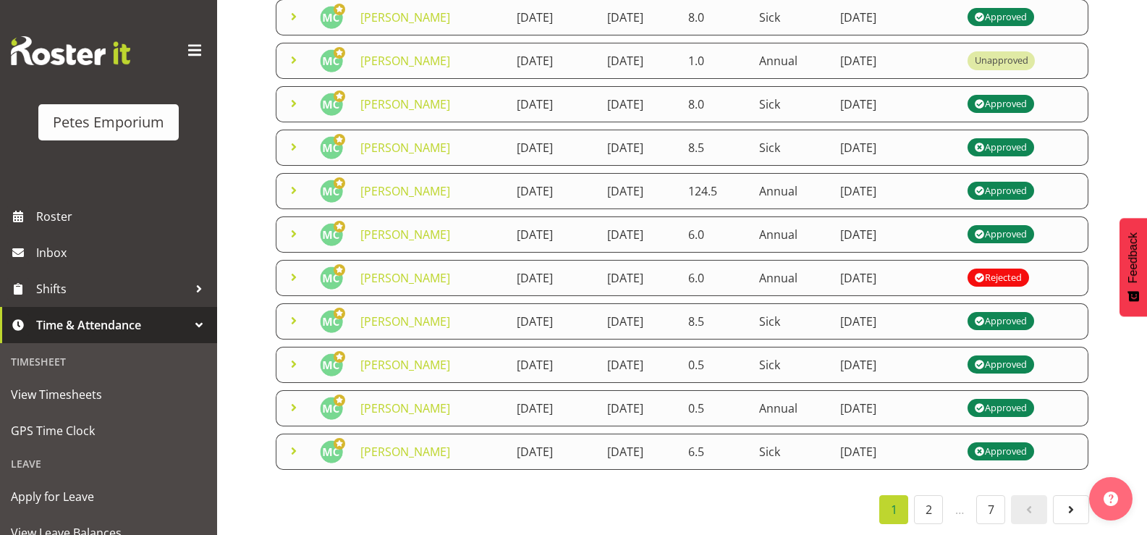
click at [294, 269] on span at bounding box center [293, 277] width 17 height 17
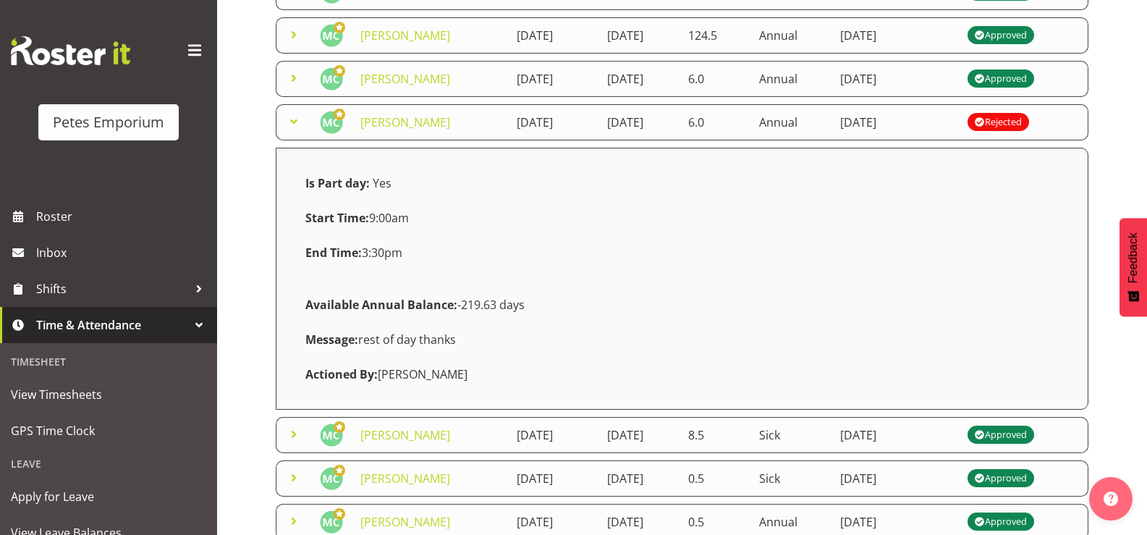
click at [295, 118] on span at bounding box center [293, 121] width 17 height 17
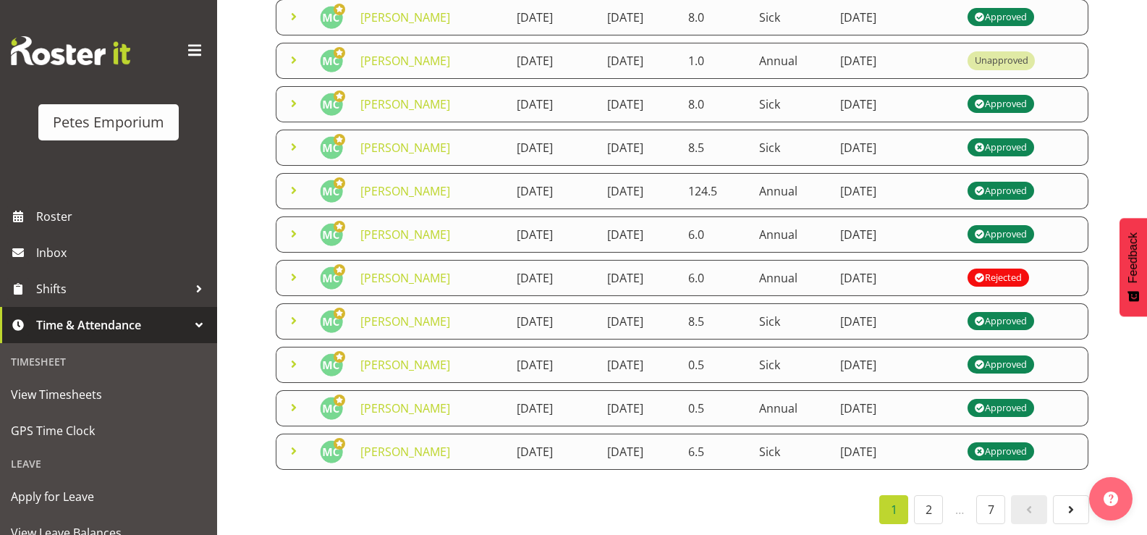
scroll to position [375, 0]
click at [296, 269] on span at bounding box center [293, 277] width 17 height 17
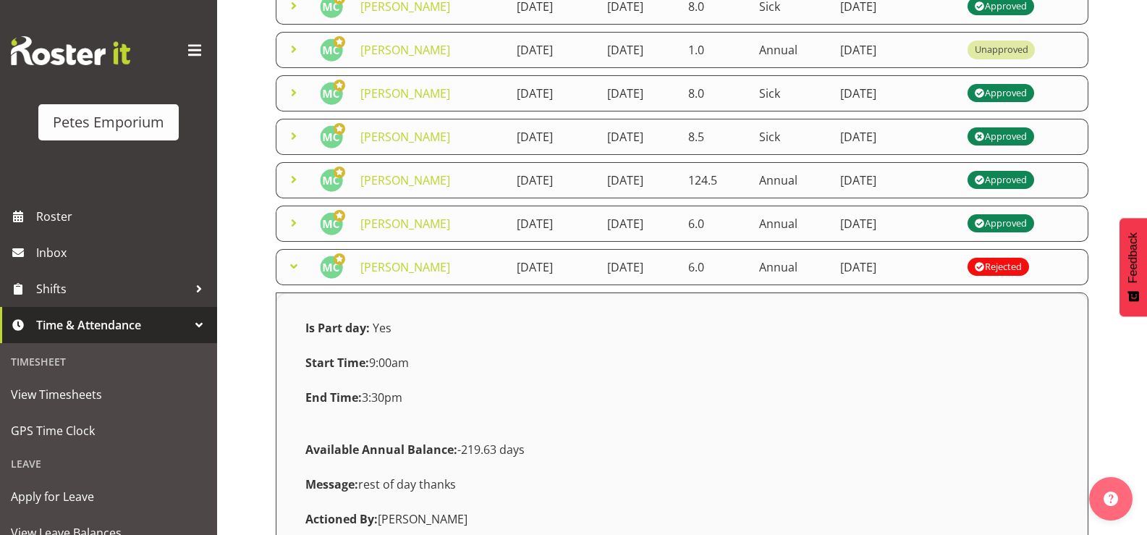
scroll to position [520, 0]
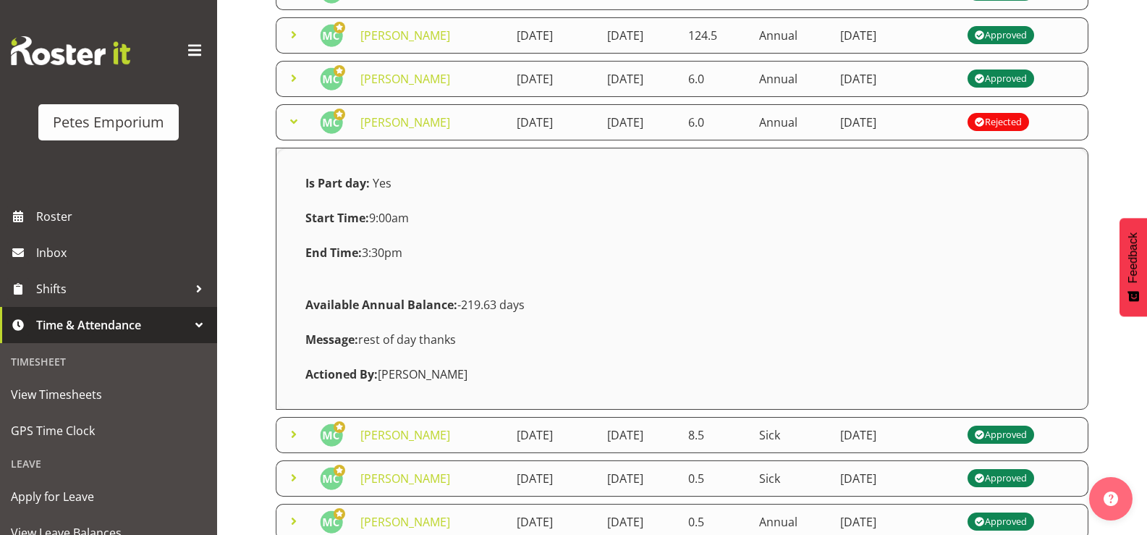
click at [298, 119] on span at bounding box center [293, 121] width 17 height 17
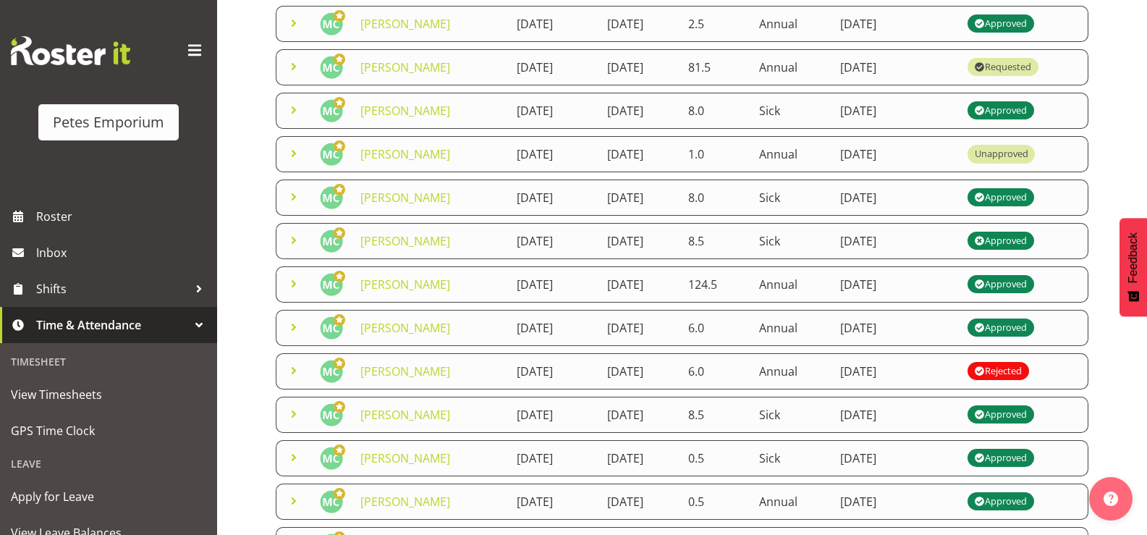
scroll to position [230, 0]
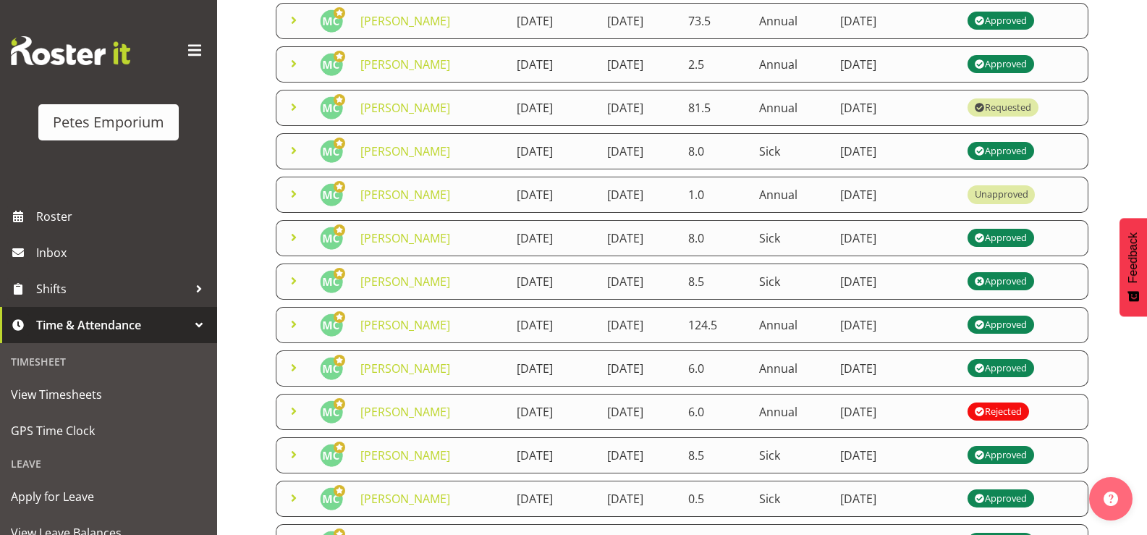
click at [299, 279] on span at bounding box center [293, 280] width 17 height 17
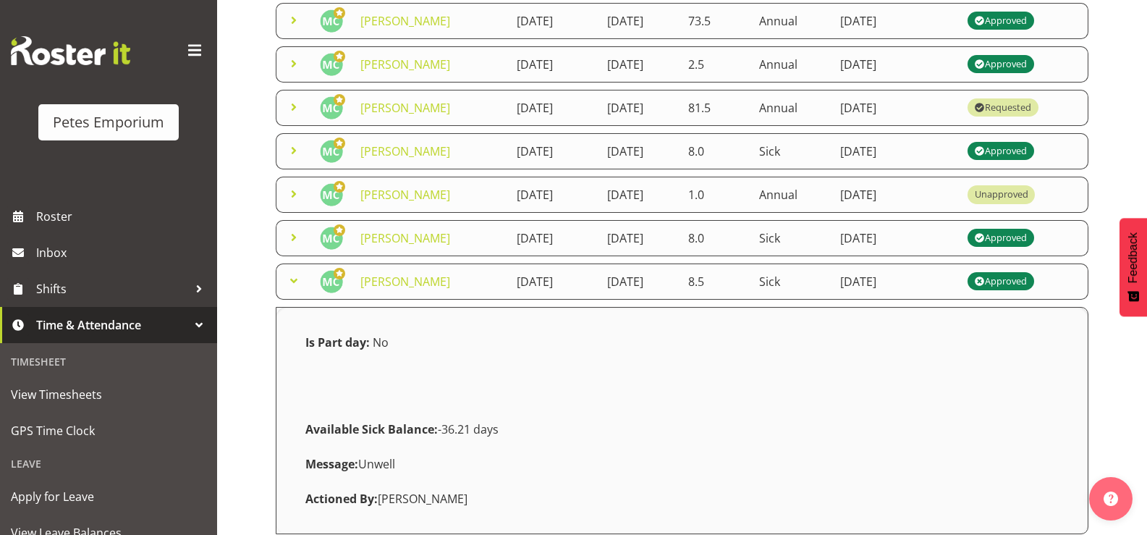
click at [296, 235] on span at bounding box center [293, 237] width 17 height 17
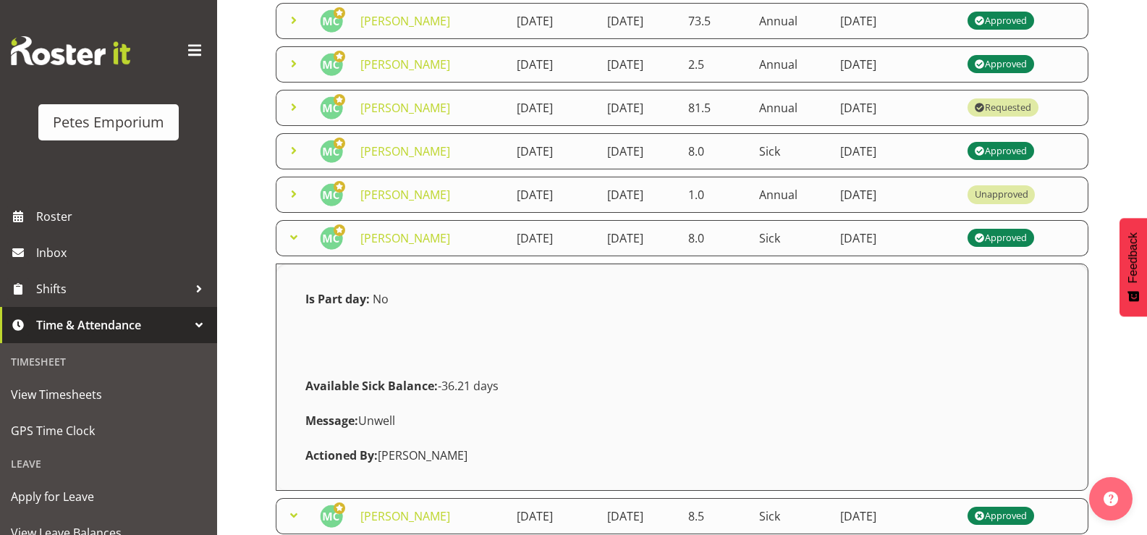
click at [299, 195] on span at bounding box center [293, 193] width 17 height 17
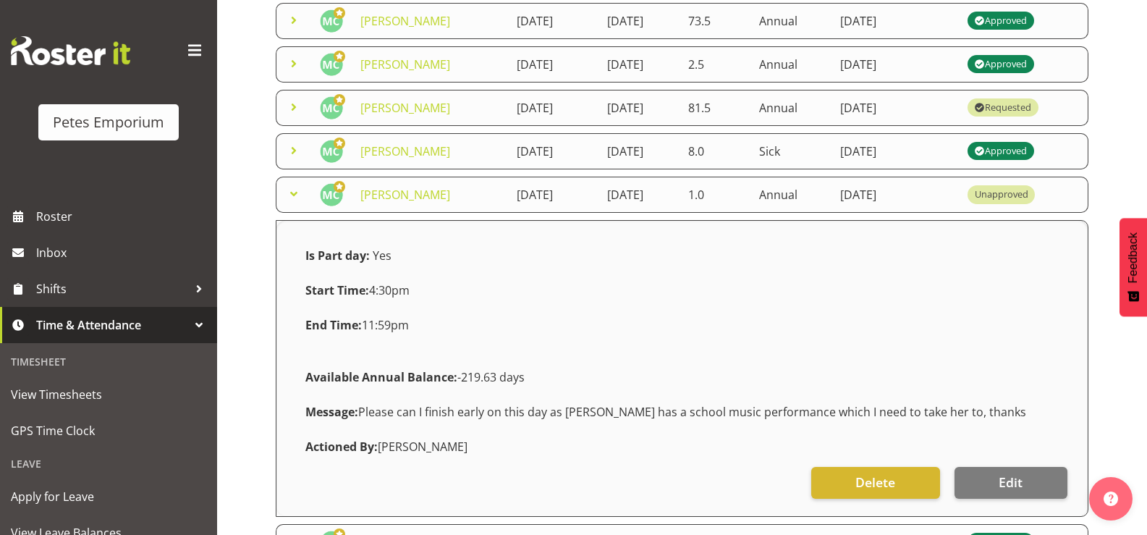
click at [300, 194] on span at bounding box center [293, 193] width 17 height 17
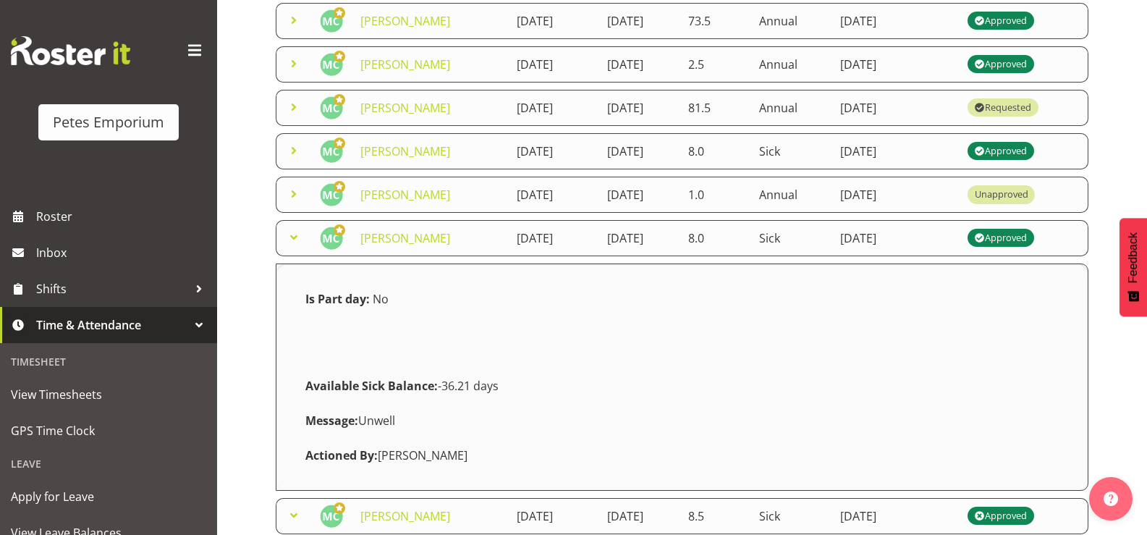
click at [294, 235] on span at bounding box center [293, 237] width 17 height 17
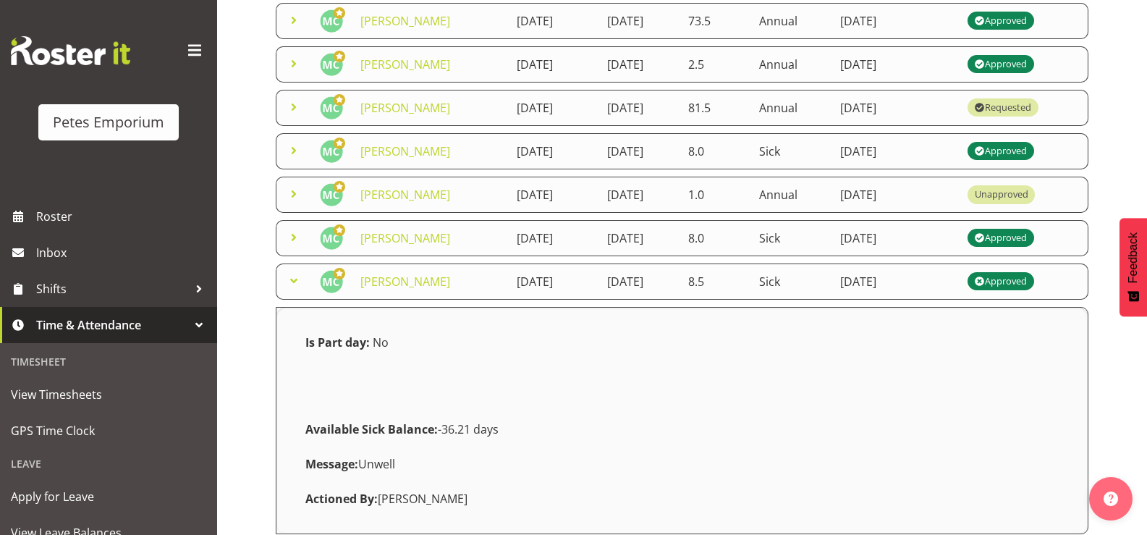
click at [286, 284] on span at bounding box center [293, 280] width 17 height 17
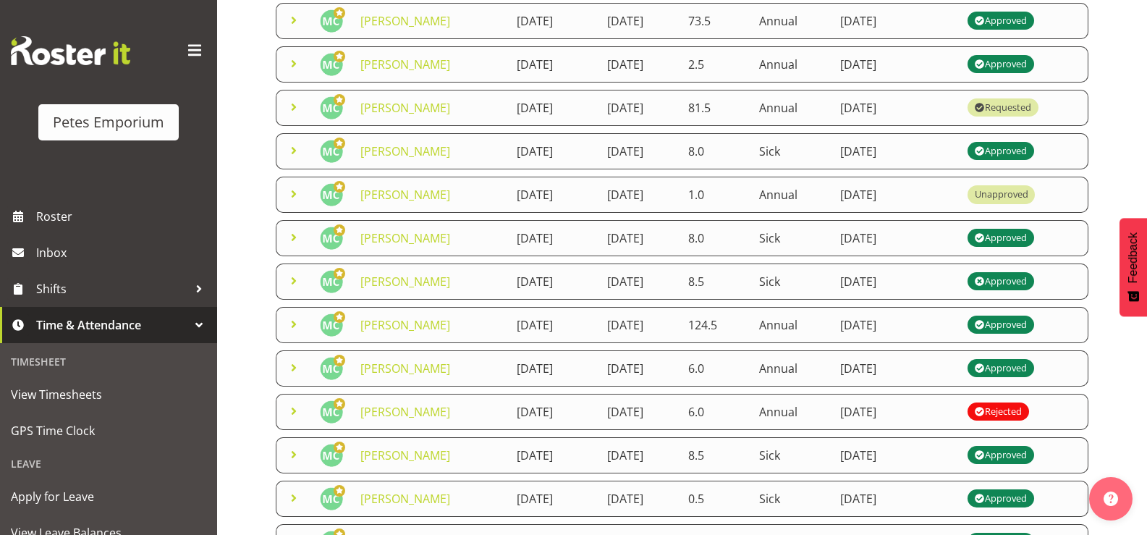
click at [293, 190] on span at bounding box center [293, 193] width 17 height 17
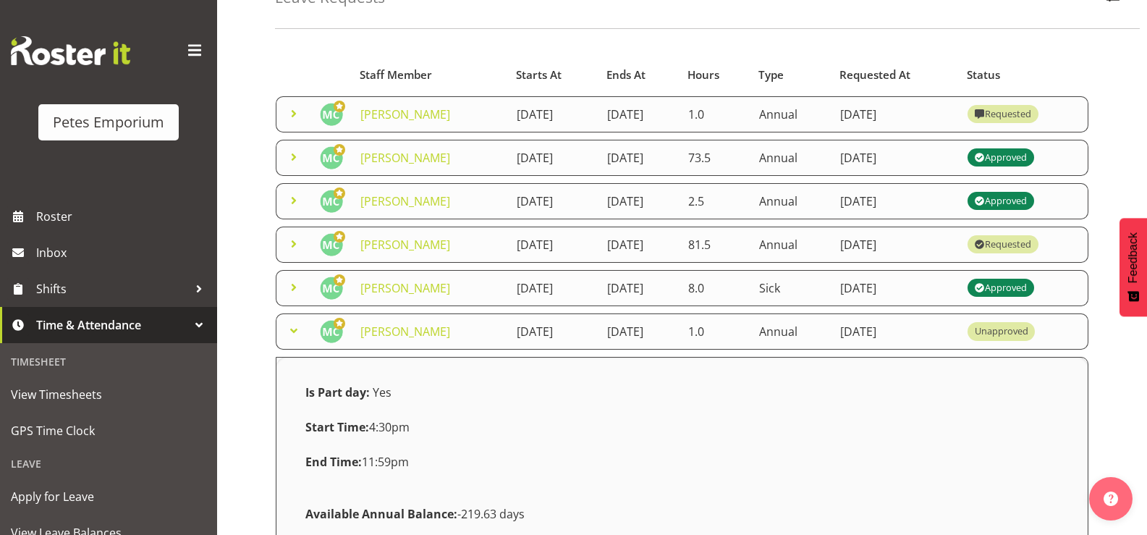
scroll to position [85, 0]
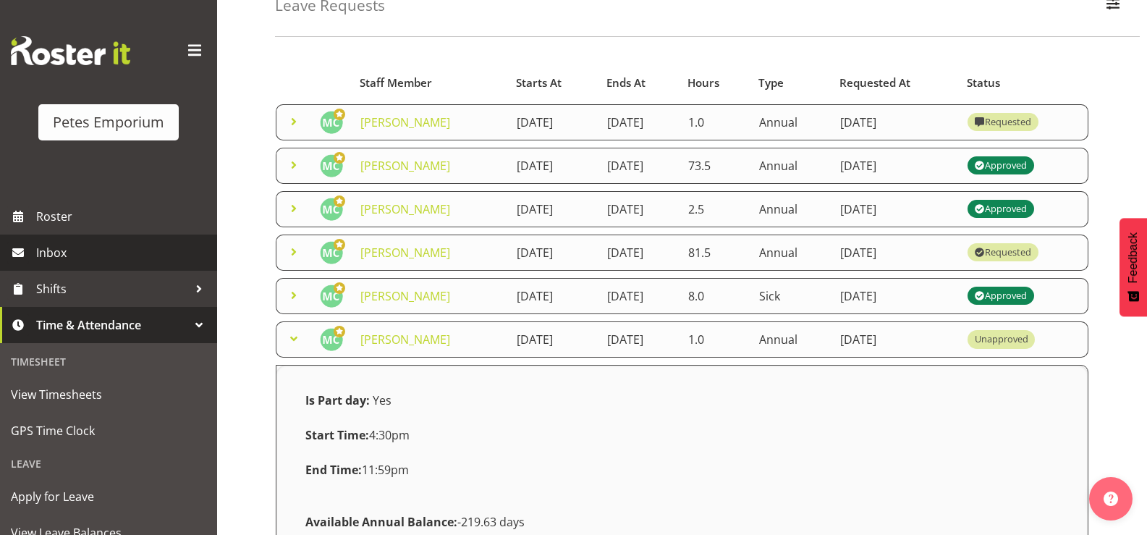
click at [65, 245] on span "Inbox" at bounding box center [123, 253] width 174 height 22
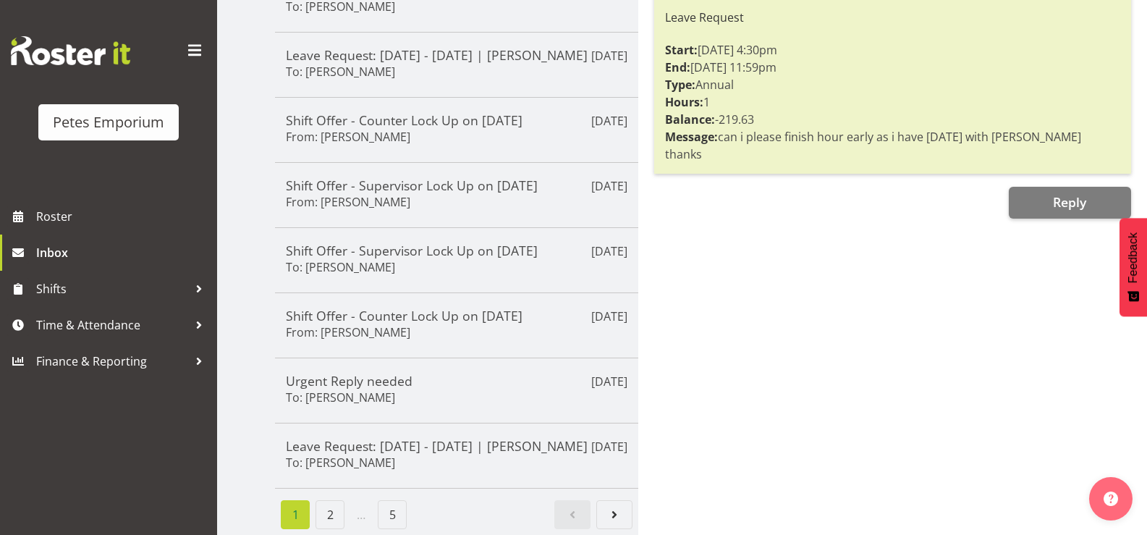
scroll to position [450, 0]
click at [318, 500] on link "2" at bounding box center [330, 514] width 29 height 29
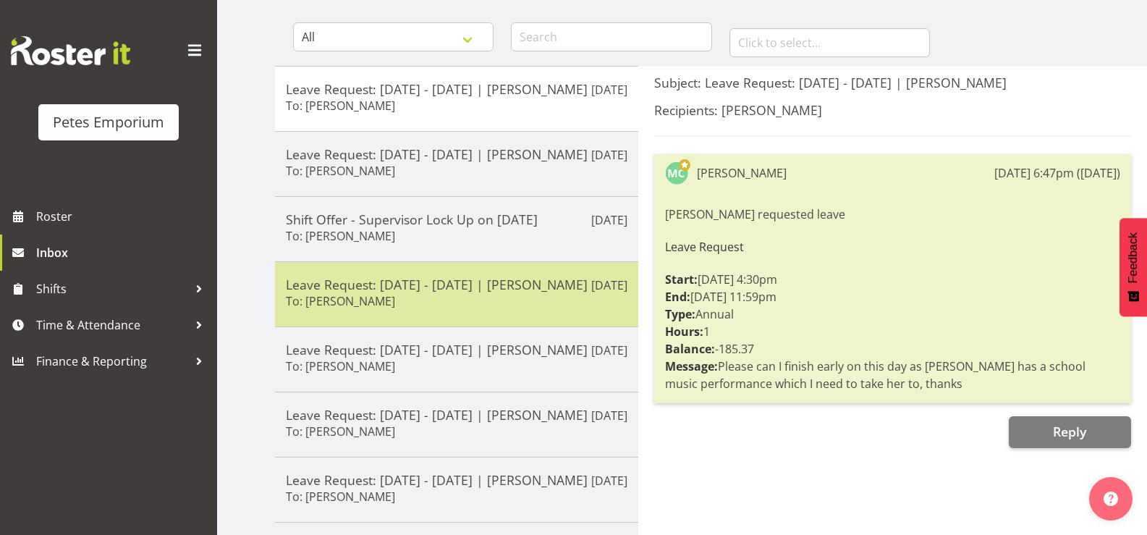
scroll to position [120, 0]
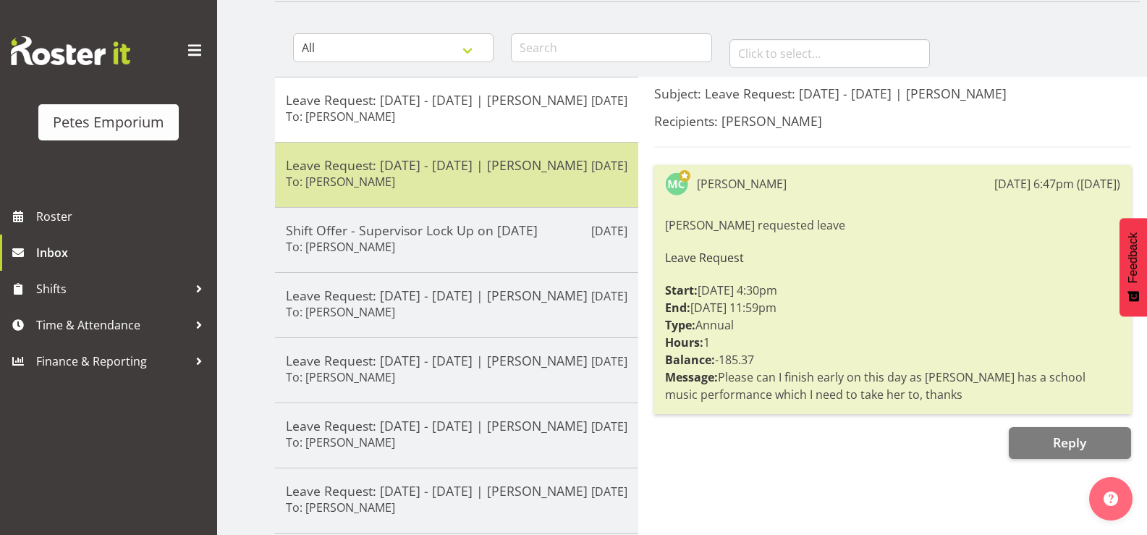
click at [451, 173] on h5 "Leave Request: 09/06/25 - 09/06/25 | Melissa Cowen" at bounding box center [457, 165] width 342 height 16
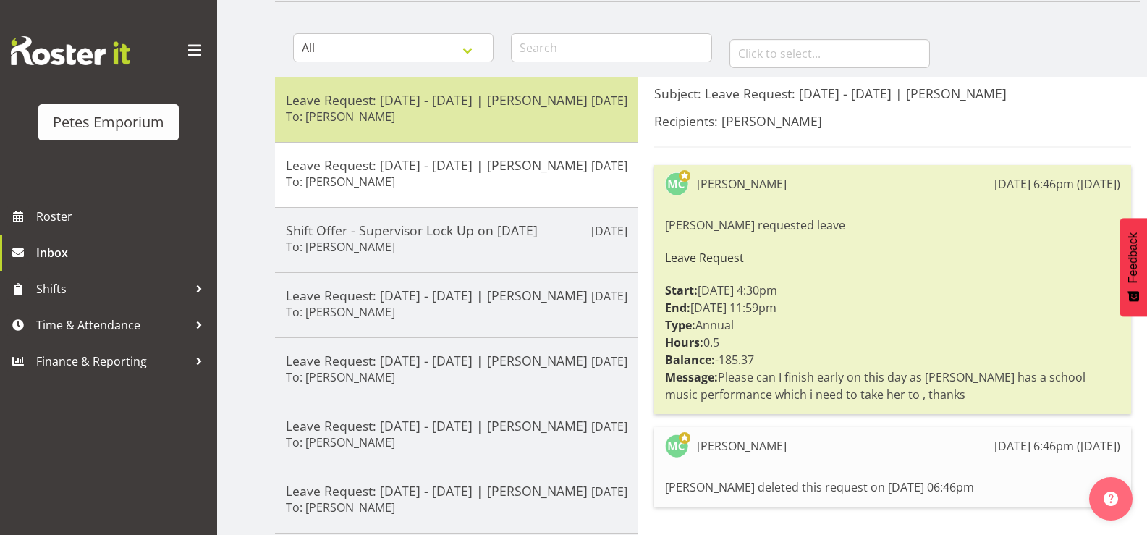
click at [447, 127] on div "Leave Request: 28/06/25 - 28/06/25 | Melissa Cowen To: Jodine Bunn" at bounding box center [457, 109] width 342 height 35
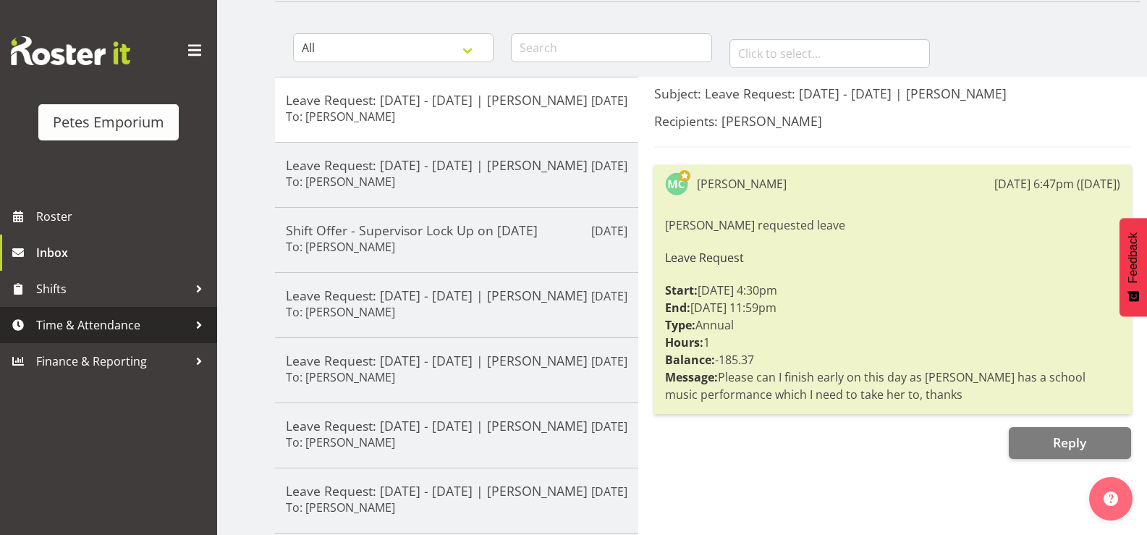
click at [67, 324] on span "Time & Attendance" at bounding box center [112, 325] width 152 height 22
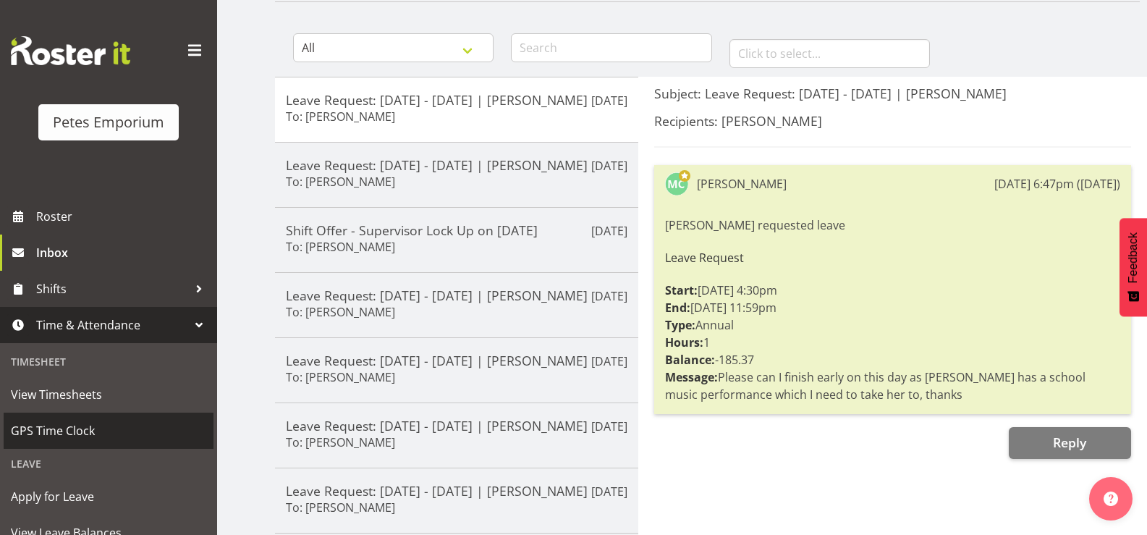
click at [105, 441] on span "GPS Time Clock" at bounding box center [108, 431] width 195 height 22
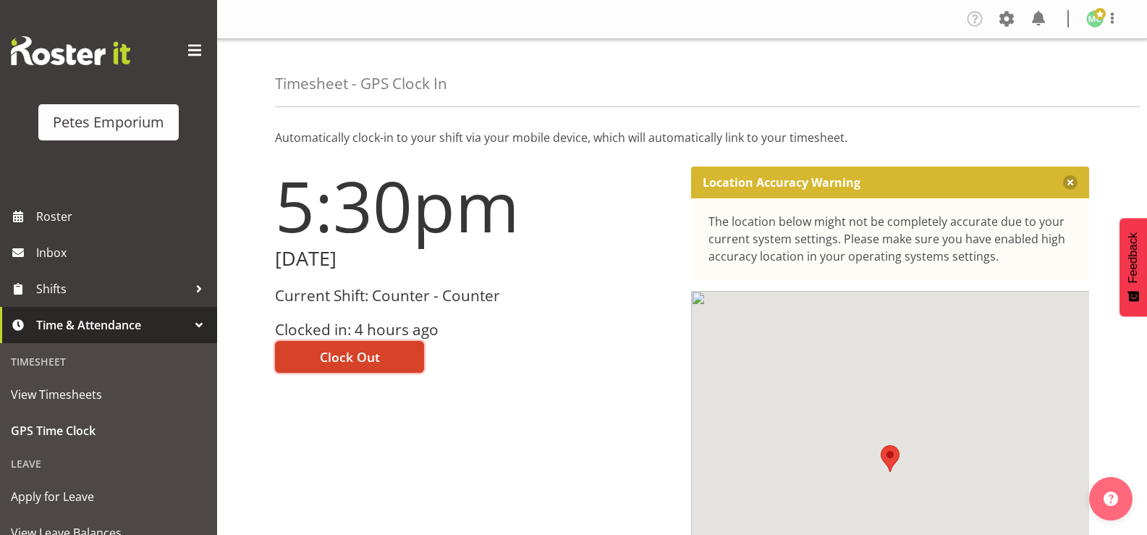
click at [391, 361] on button "Clock Out" at bounding box center [349, 357] width 149 height 32
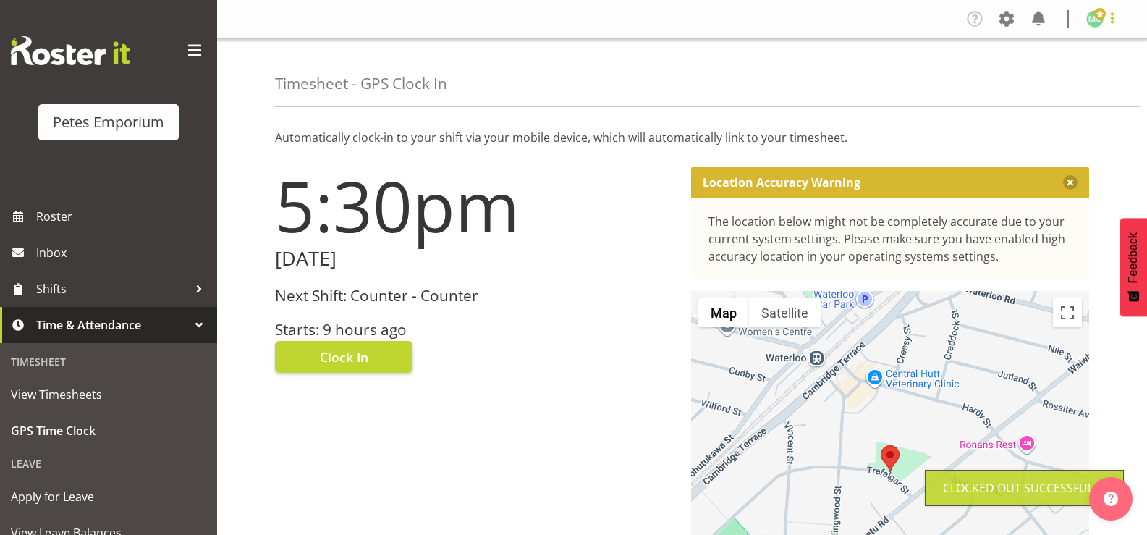
click at [1108, 23] on span at bounding box center [1112, 17] width 17 height 17
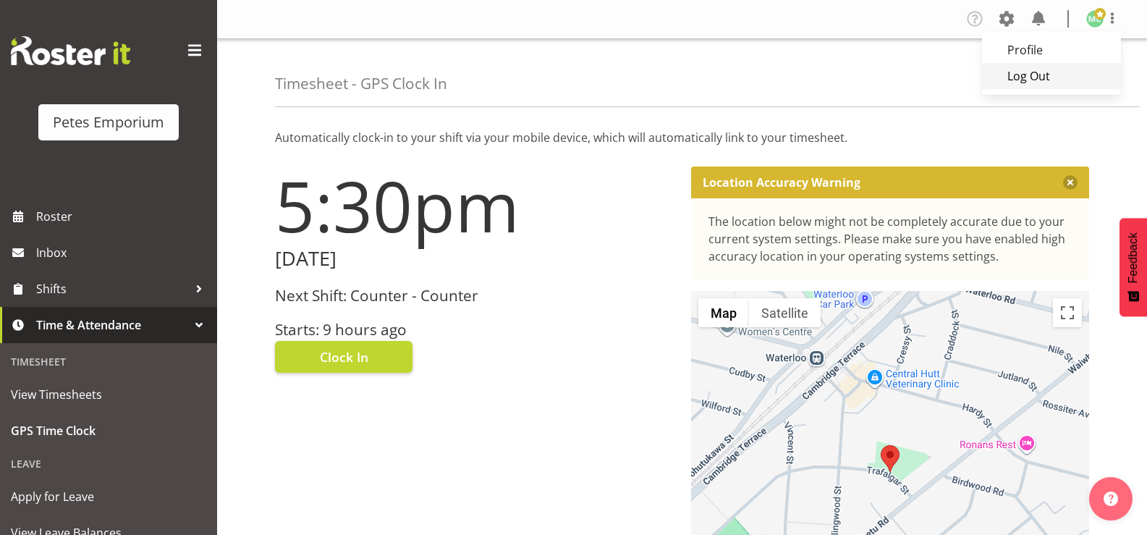
click at [1072, 78] on link "Log Out" at bounding box center [1051, 76] width 139 height 26
